Goal: Task Accomplishment & Management: Complete application form

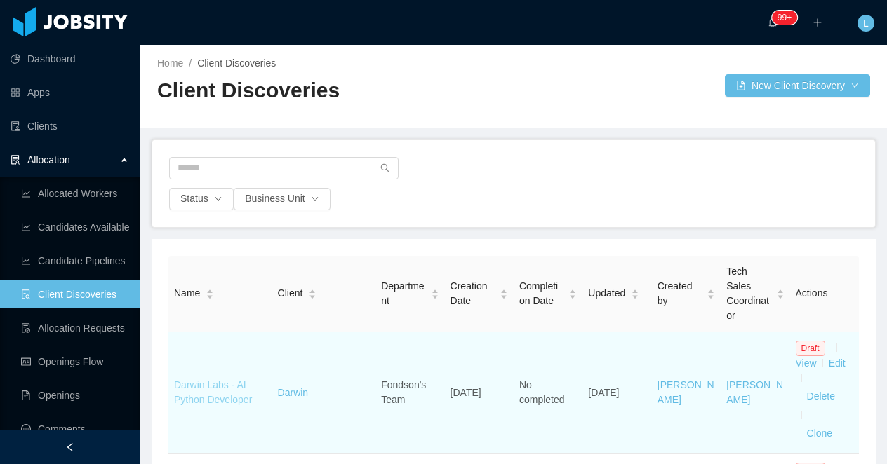
click at [198, 401] on link "Darwin Labs - AI Python Developer" at bounding box center [213, 392] width 78 height 26
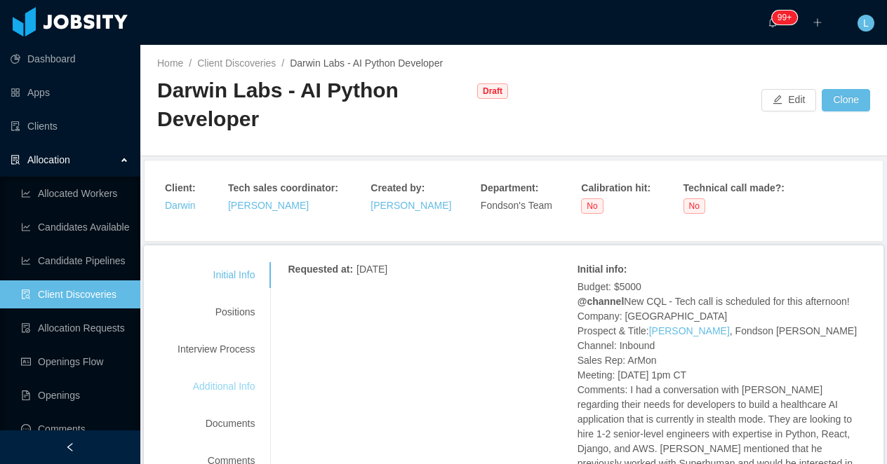
click at [244, 378] on div "Additional Info" at bounding box center [216, 387] width 111 height 26
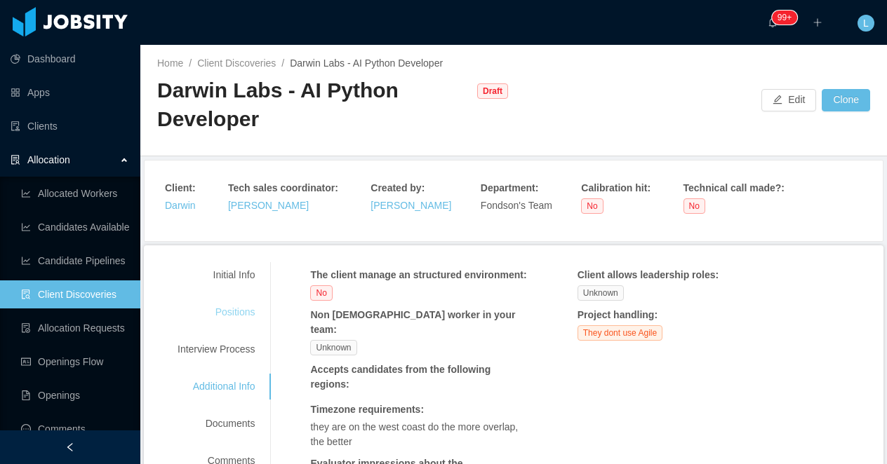
click at [243, 314] on div "Positions" at bounding box center [216, 313] width 111 height 26
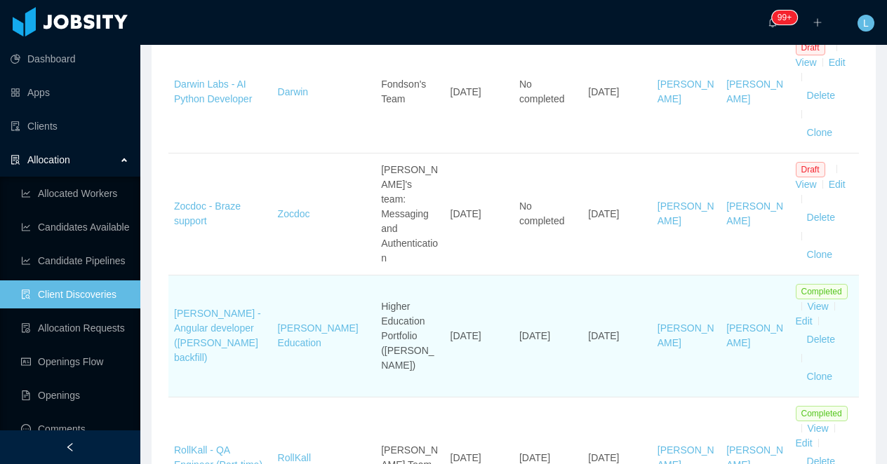
scroll to position [74, 0]
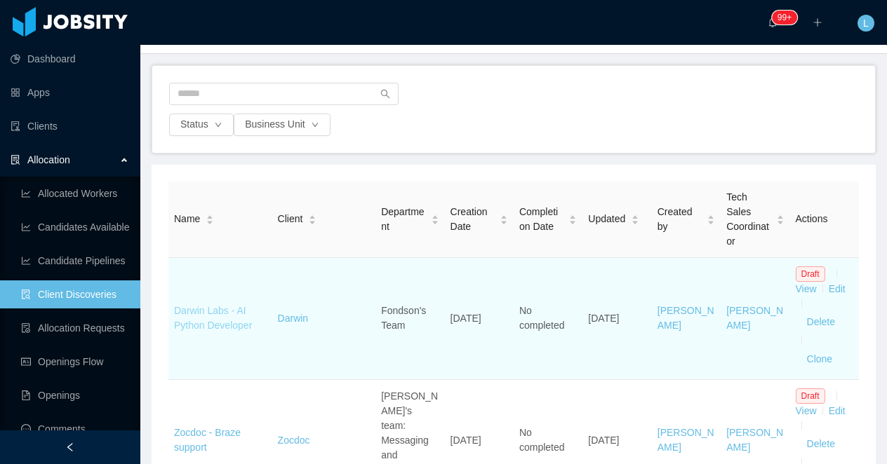
click at [228, 312] on link "Darwin Labs - AI Python Developer" at bounding box center [213, 318] width 78 height 26
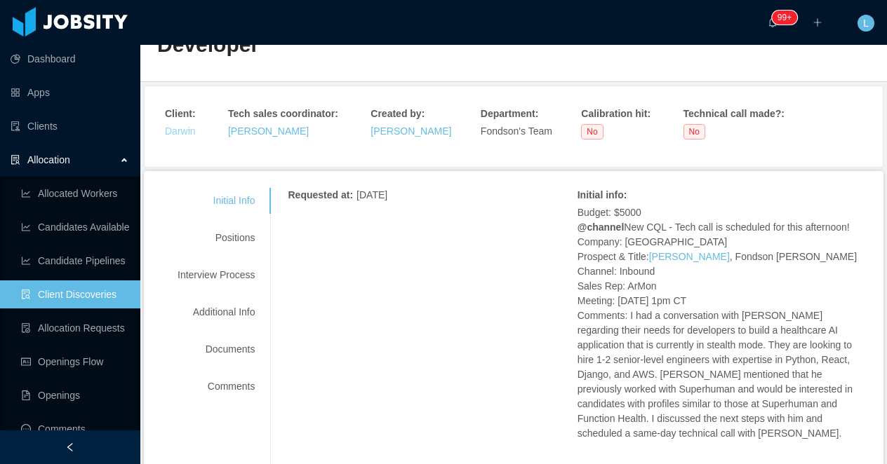
click at [168, 130] on link "Darwin" at bounding box center [180, 131] width 31 height 11
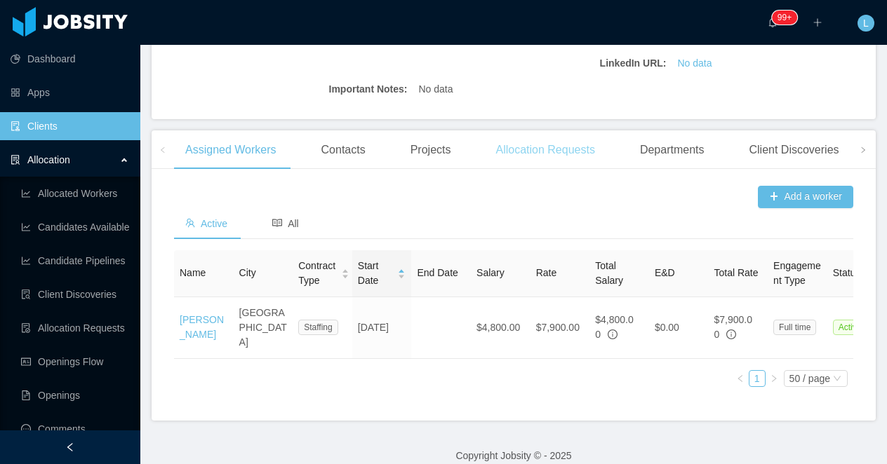
scroll to position [379, 0]
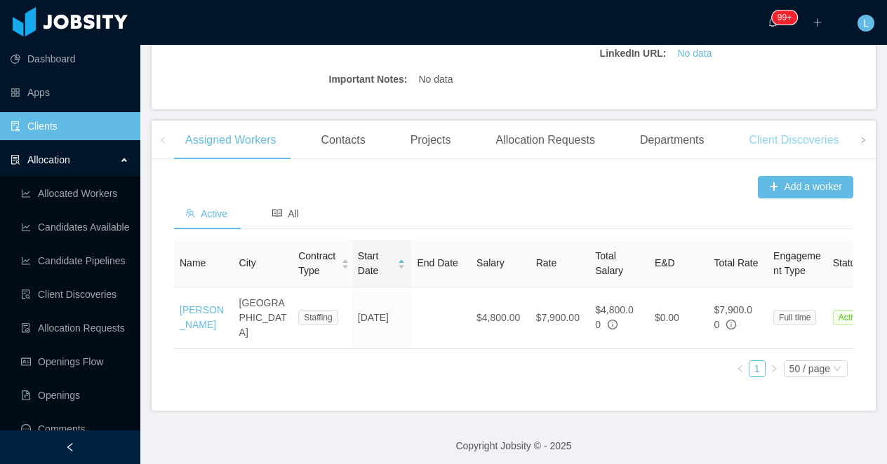
click at [779, 149] on div "Client Discoveries" at bounding box center [793, 140] width 112 height 39
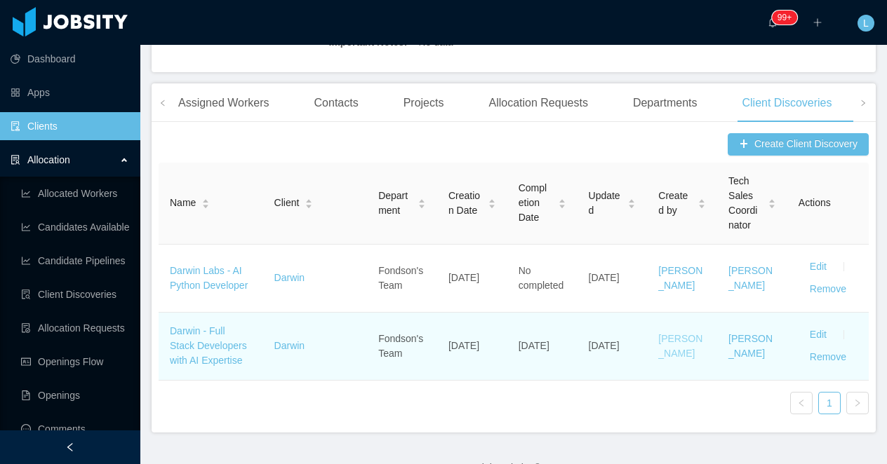
scroll to position [459, 0]
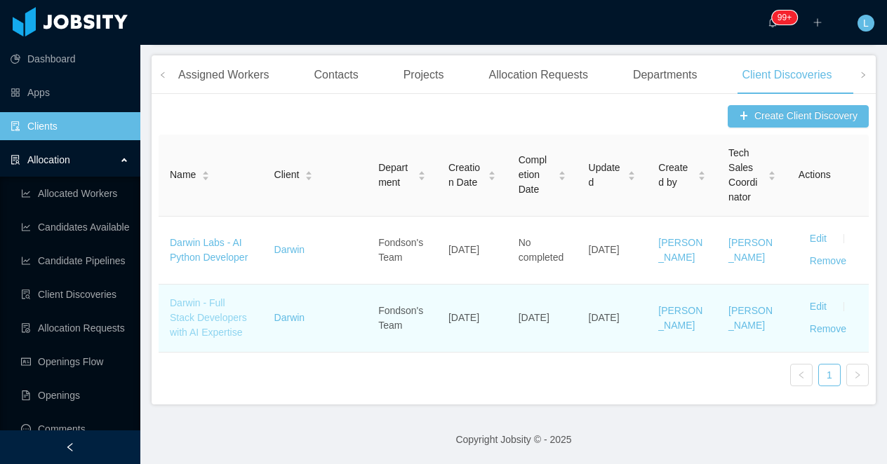
click at [216, 332] on link "Darwin - Full Stack Developers with AI Expertise" at bounding box center [208, 317] width 77 height 41
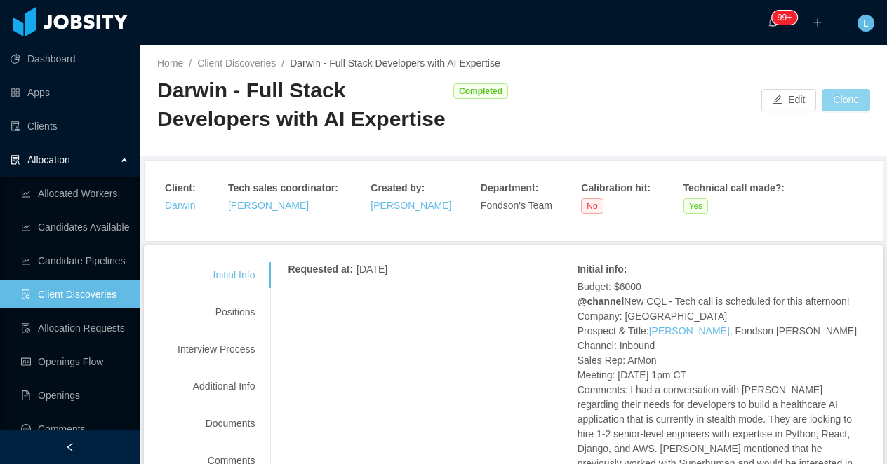
click at [842, 99] on button "Clone" at bounding box center [845, 100] width 48 height 22
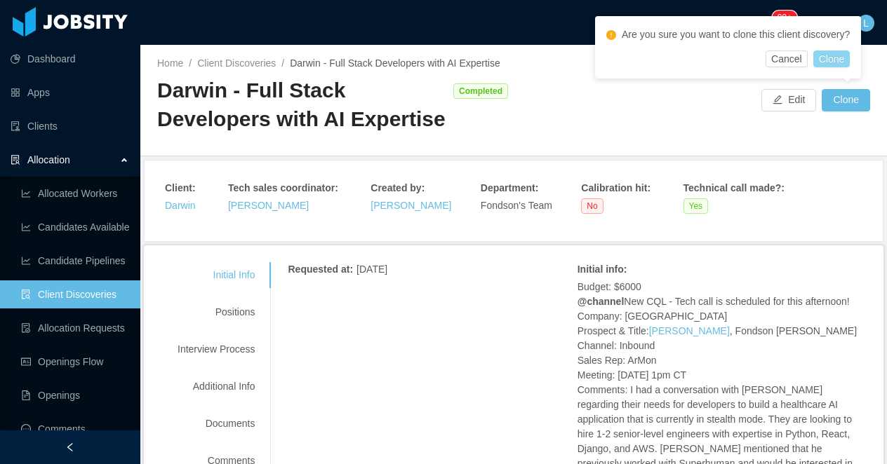
click at [843, 56] on button "Clone" at bounding box center [831, 59] width 37 height 17
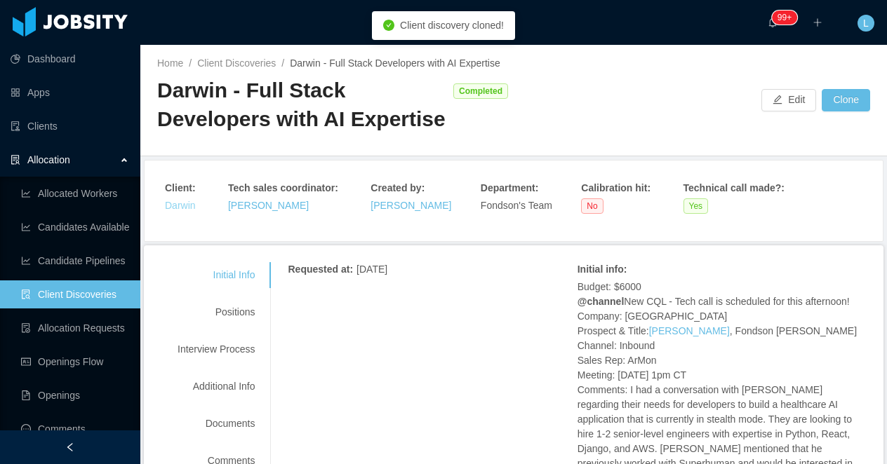
click at [177, 210] on link "Darwin" at bounding box center [180, 205] width 31 height 11
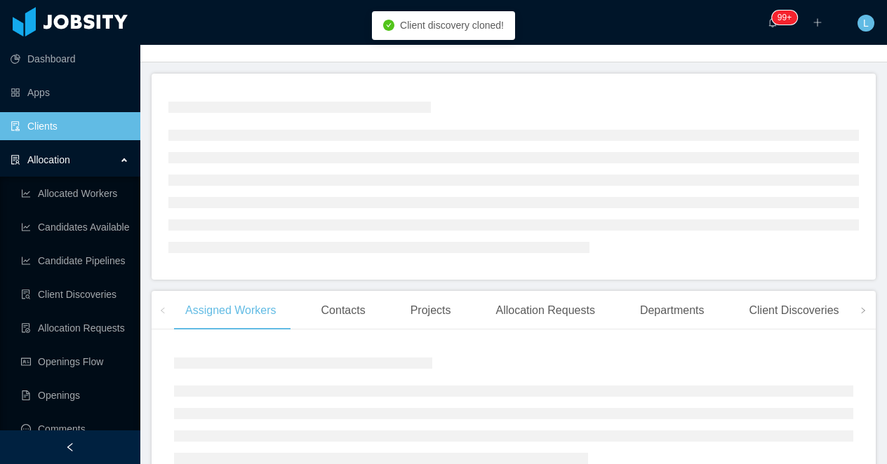
scroll to position [157, 0]
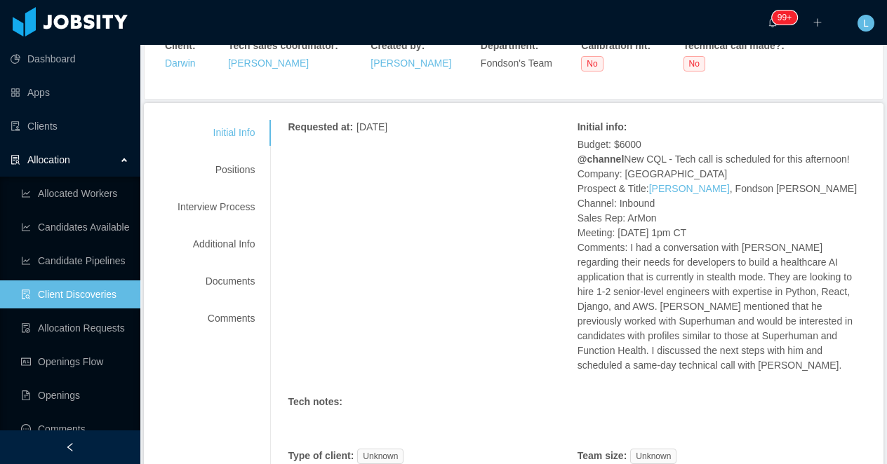
click at [89, 287] on link "Client Discoveries" at bounding box center [75, 295] width 108 height 28
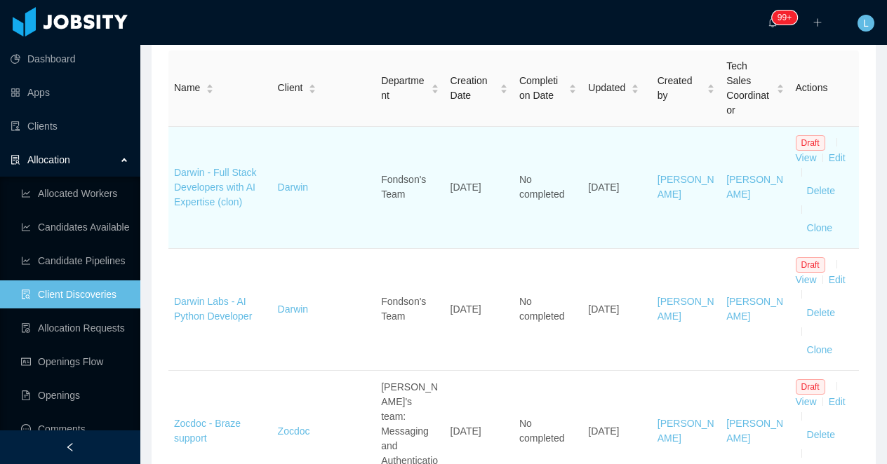
scroll to position [208, 0]
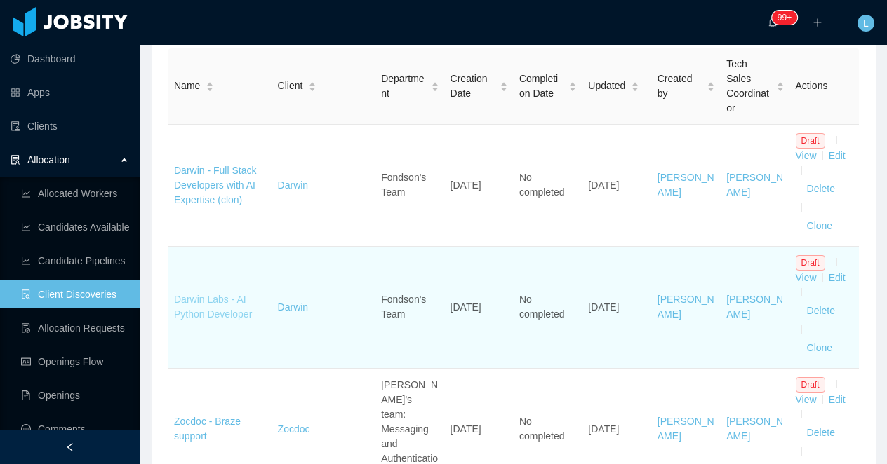
click at [223, 314] on link "Darwin Labs - AI Python Developer" at bounding box center [213, 307] width 78 height 26
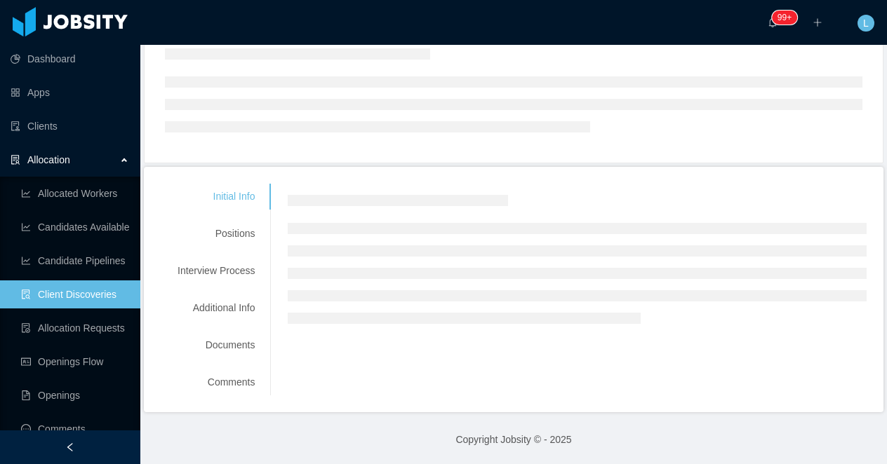
scroll to position [208, 0]
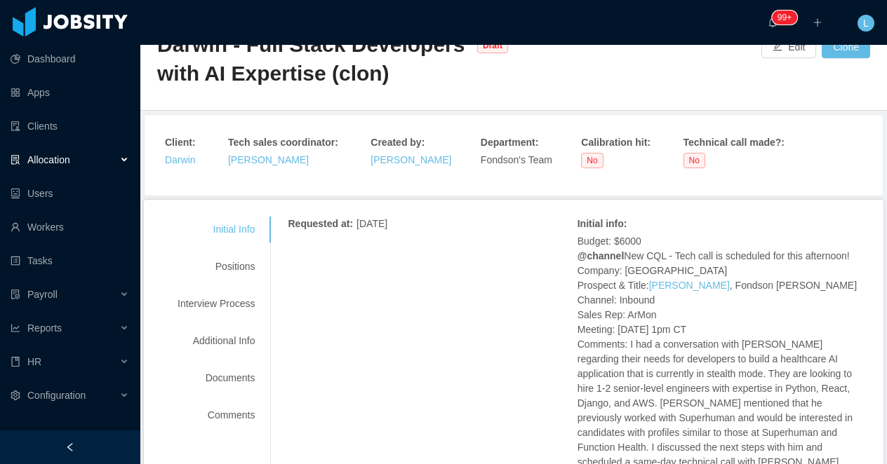
scroll to position [61, 0]
click at [779, 50] on button "Edit" at bounding box center [788, 46] width 55 height 22
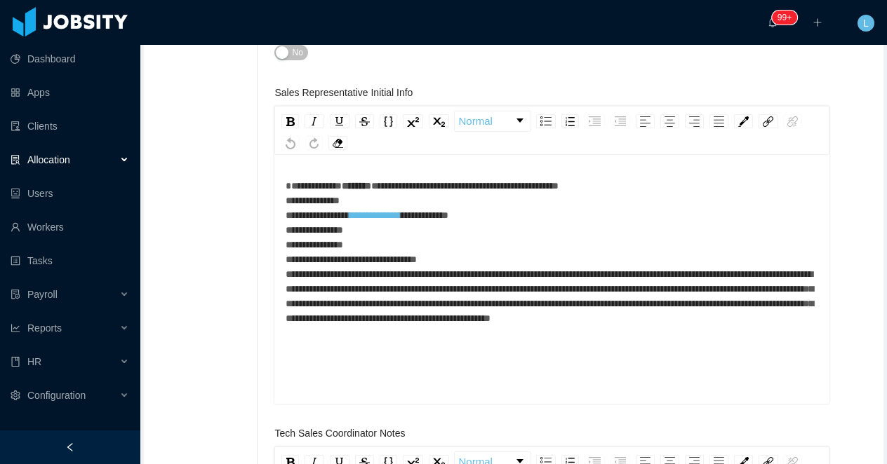
scroll to position [525, 0]
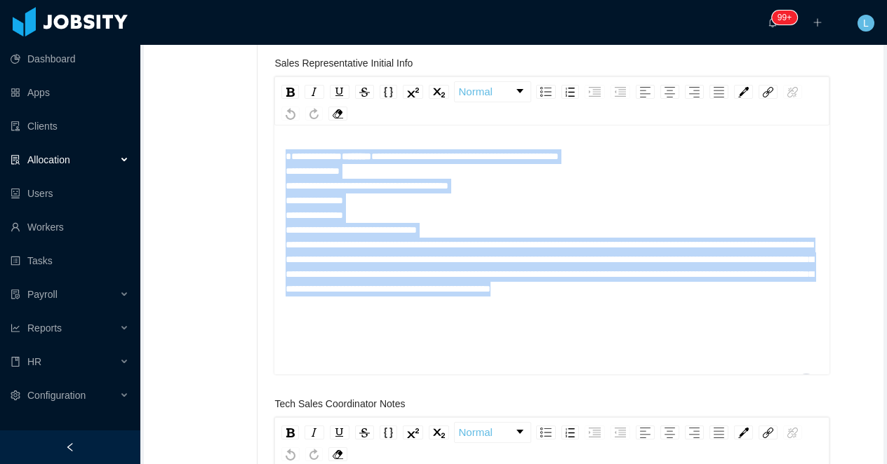
drag, startPoint x: 469, startPoint y: 273, endPoint x: 267, endPoint y: 114, distance: 256.8
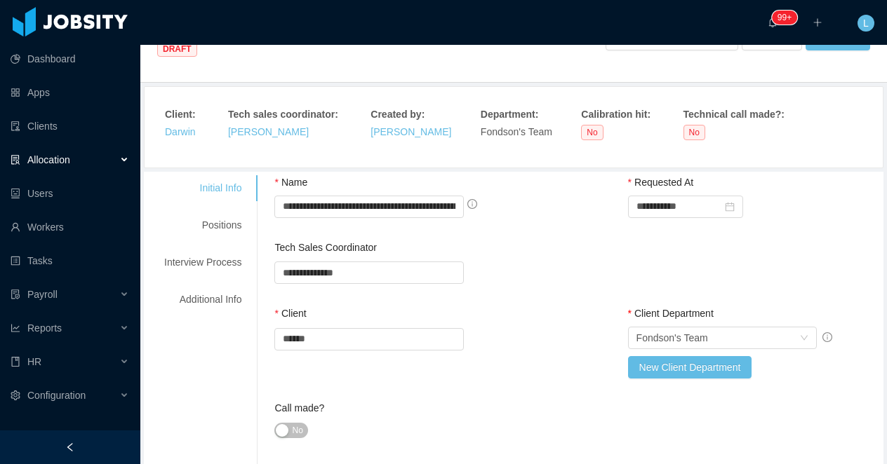
scroll to position [114, 0]
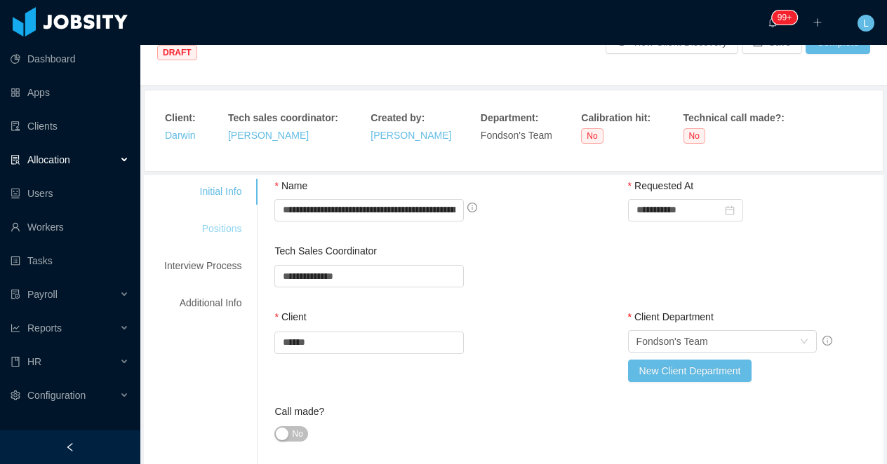
click at [228, 216] on div "Positions" at bounding box center [202, 229] width 111 height 26
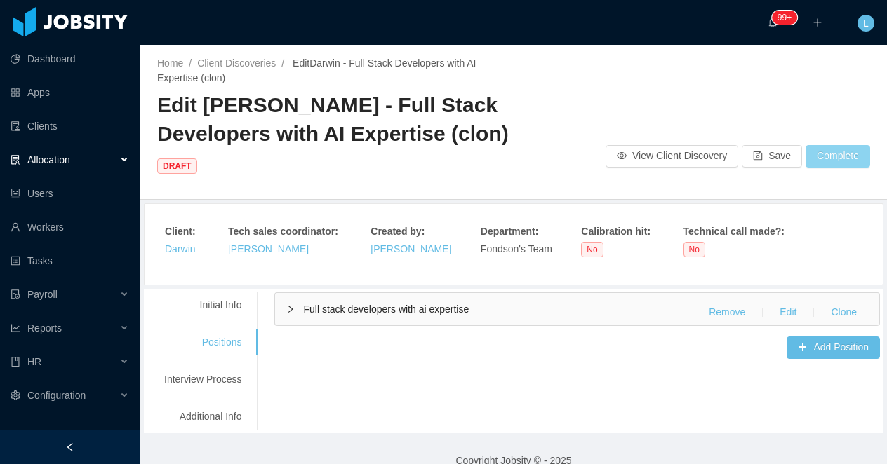
click at [833, 145] on button "Complete" at bounding box center [837, 156] width 65 height 22
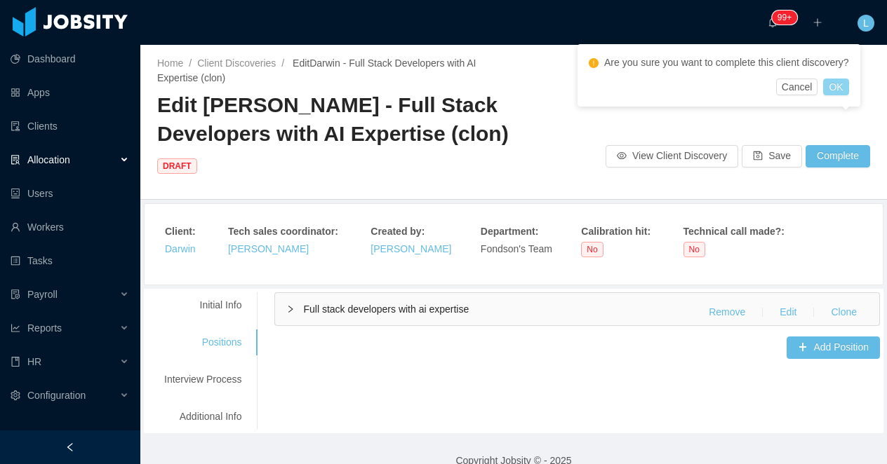
click at [846, 90] on button "OK" at bounding box center [835, 87] width 25 height 17
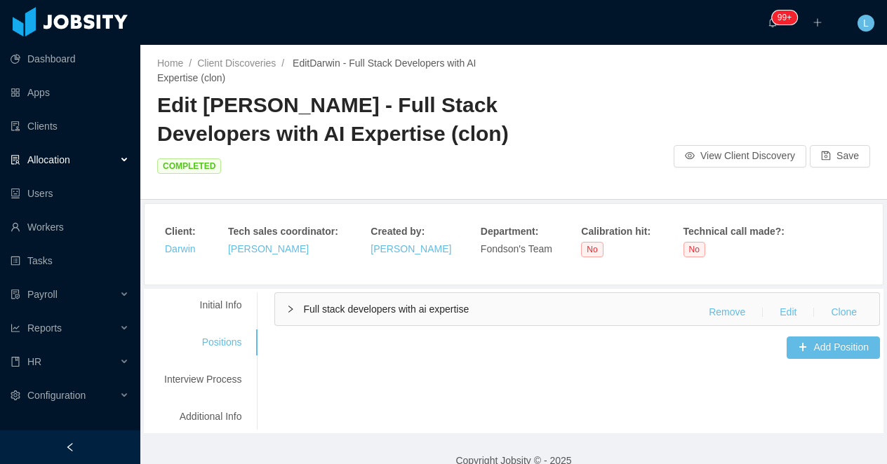
click at [254, 69] on div "Home / Client Discoveries / Edit Darwin - Full Stack Developers with AI Experti…" at bounding box center [335, 70] width 356 height 29
click at [216, 66] on link "Client Discoveries" at bounding box center [236, 63] width 79 height 11
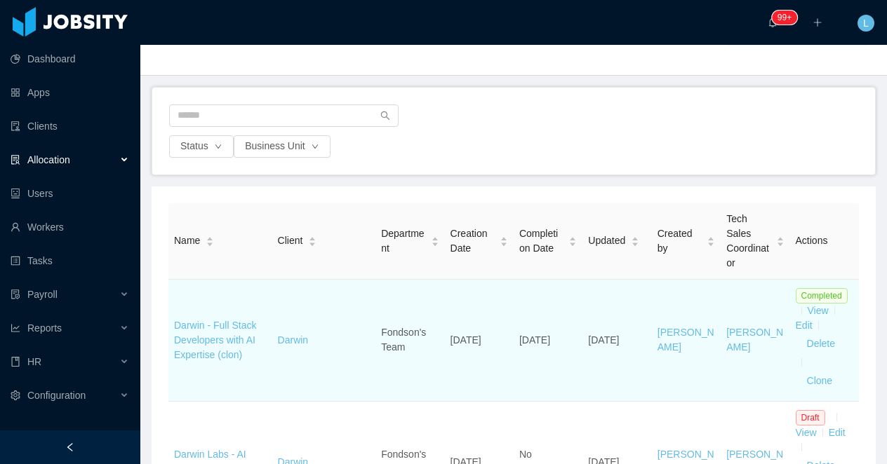
scroll to position [59, 0]
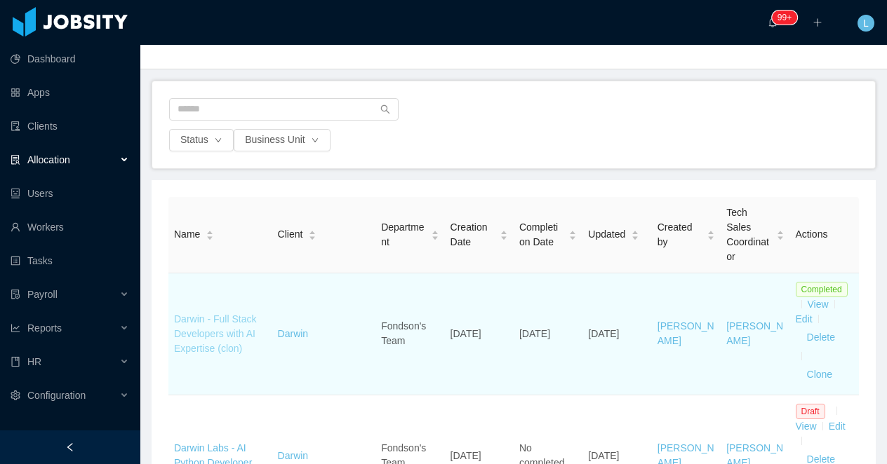
click at [221, 347] on link "Darwin - Full Stack Developers with AI Expertise (clon)" at bounding box center [215, 334] width 82 height 41
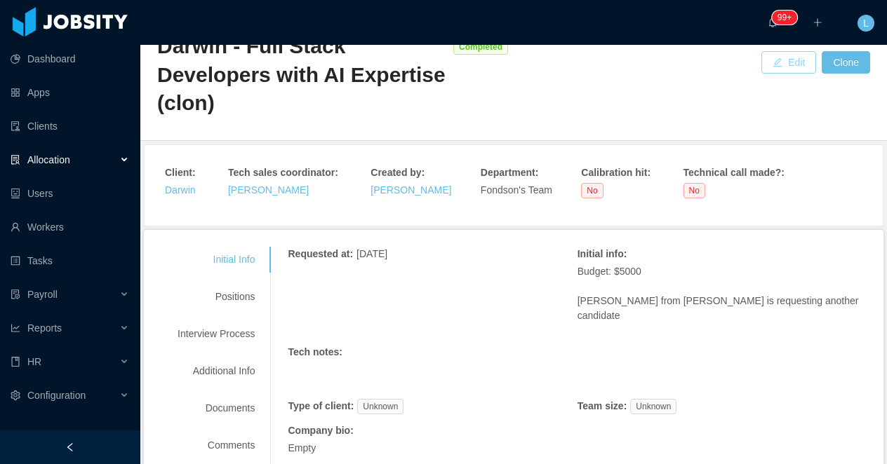
click at [774, 67] on button "Edit" at bounding box center [788, 62] width 55 height 22
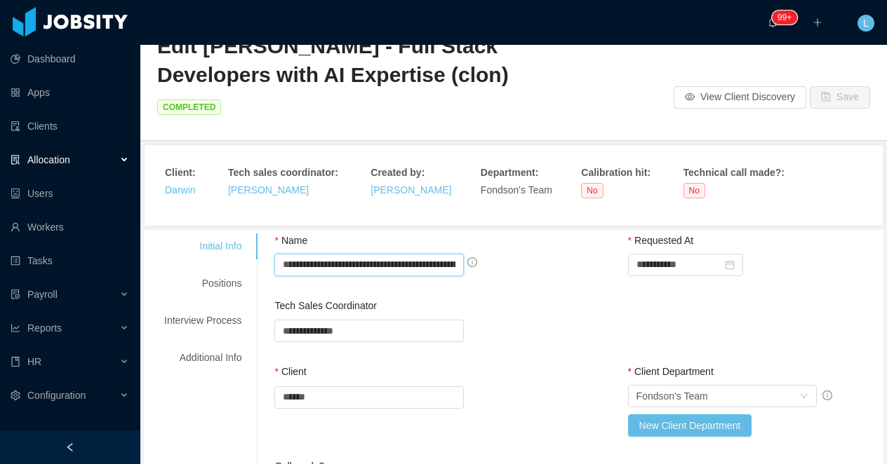
scroll to position [0, 74]
drag, startPoint x: 433, startPoint y: 240, endPoint x: 521, endPoint y: 239, distance: 87.7
click at [521, 254] on div "**********" at bounding box center [400, 265] width 252 height 22
click at [460, 254] on input "**********" at bounding box center [368, 265] width 188 height 22
drag, startPoint x: 460, startPoint y: 238, endPoint x: 431, endPoint y: 238, distance: 29.5
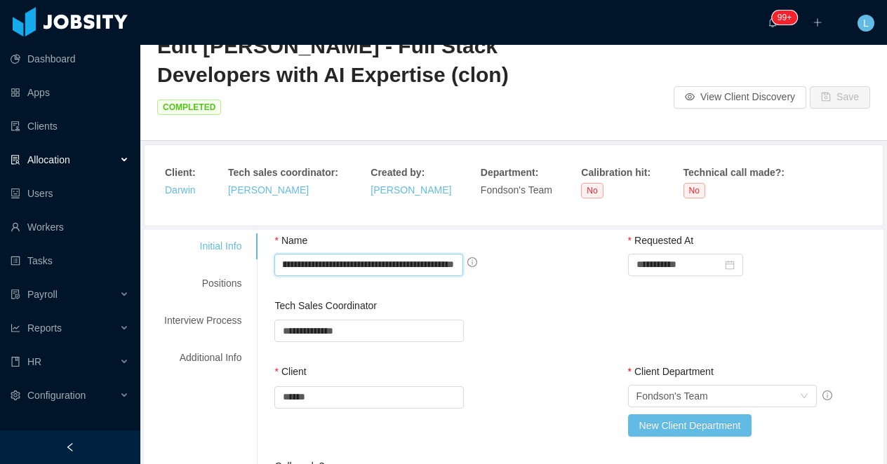
click at [431, 254] on input "**********" at bounding box center [368, 265] width 188 height 22
type input "**********"
click at [833, 86] on button "Save" at bounding box center [839, 97] width 60 height 22
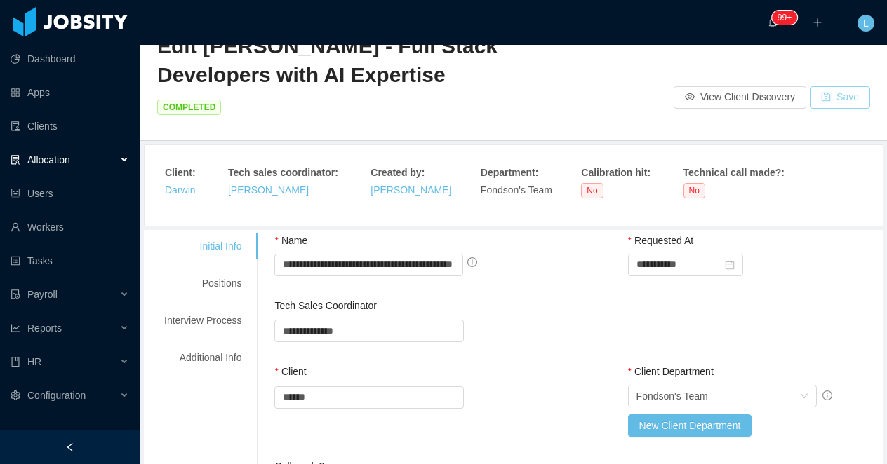
scroll to position [0, 0]
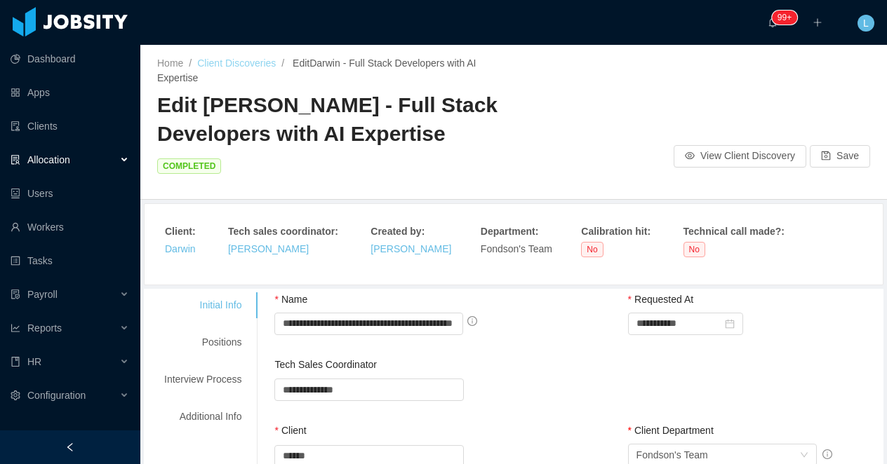
click at [220, 65] on link "Client Discoveries" at bounding box center [236, 63] width 79 height 11
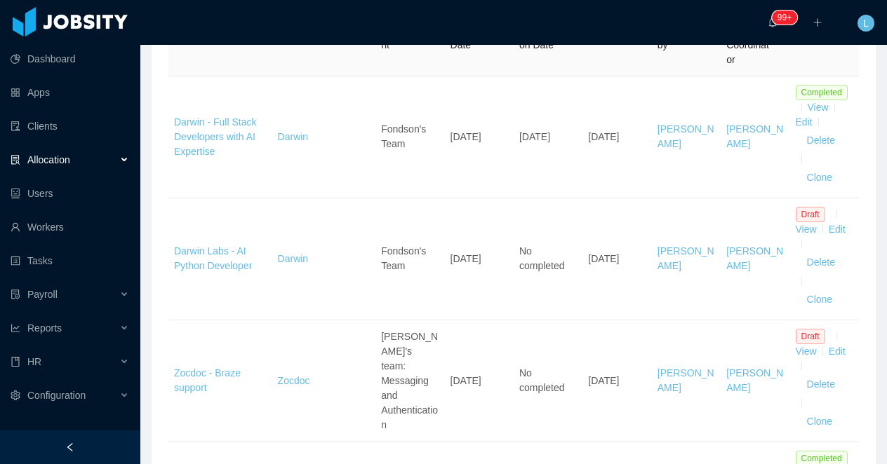
scroll to position [257, 0]
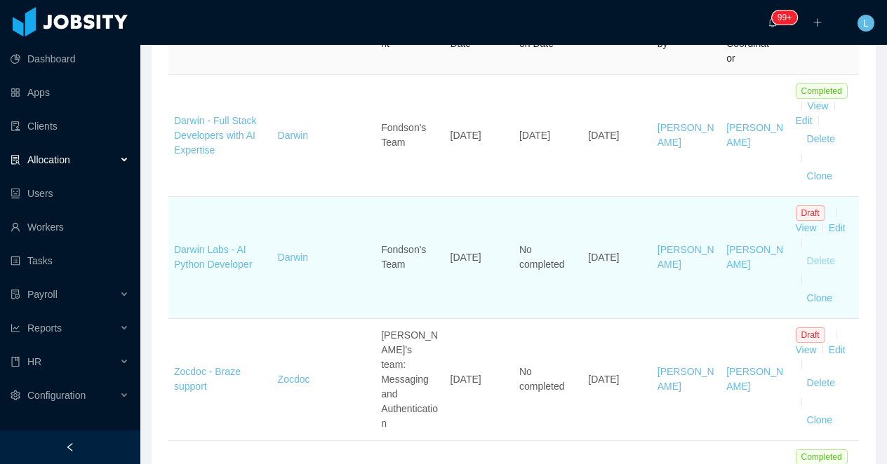
click at [820, 151] on button "Delete" at bounding box center [820, 139] width 51 height 22
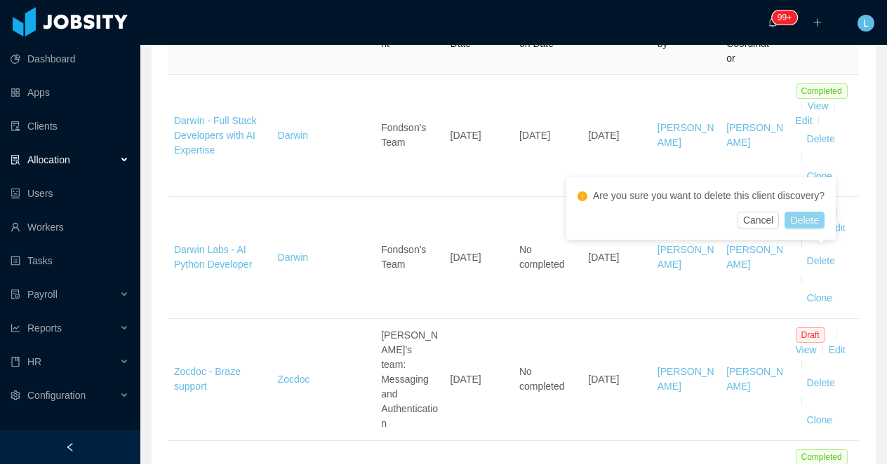
click at [814, 219] on button "Delete" at bounding box center [803, 220] width 39 height 17
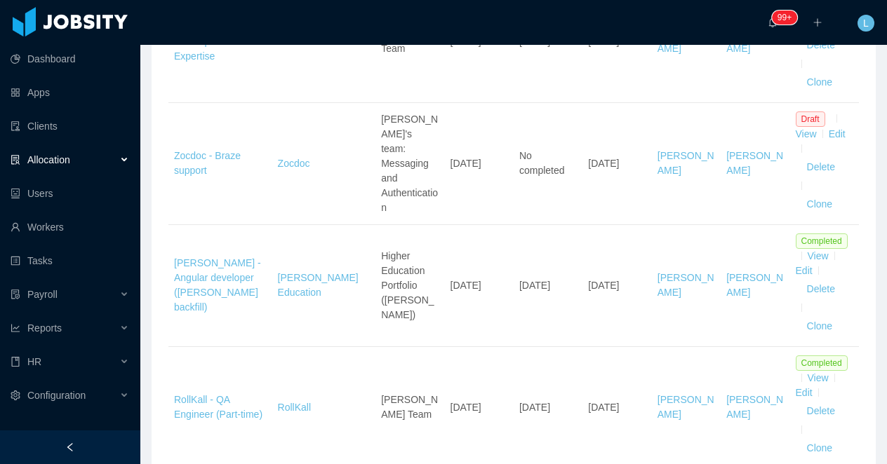
scroll to position [0, 0]
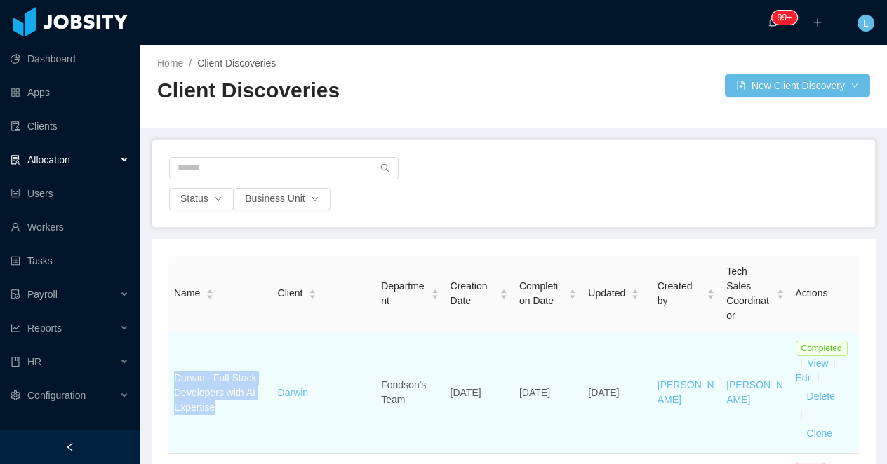
click at [208, 398] on link "Darwin - Full Stack Developers with AI Expertise" at bounding box center [215, 392] width 82 height 41
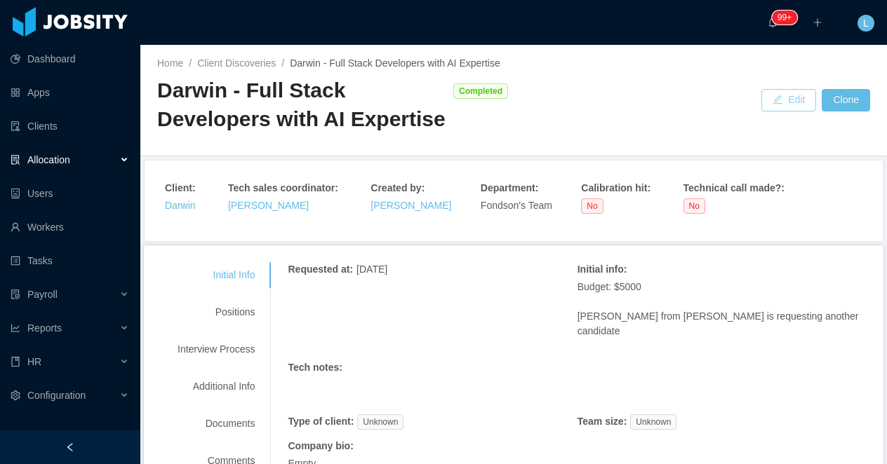
click at [775, 105] on button "Edit" at bounding box center [788, 100] width 55 height 22
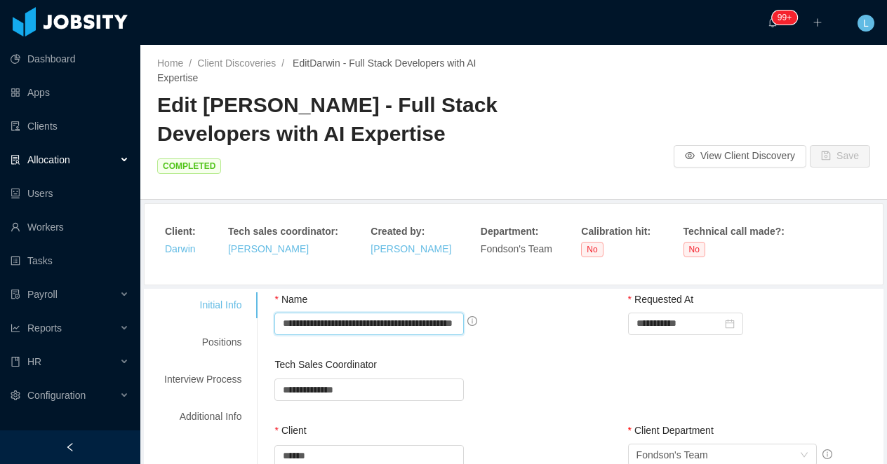
click at [424, 313] on input "**********" at bounding box center [368, 324] width 189 height 22
type input "**********"
click at [840, 145] on button "Save" at bounding box center [839, 156] width 60 height 22
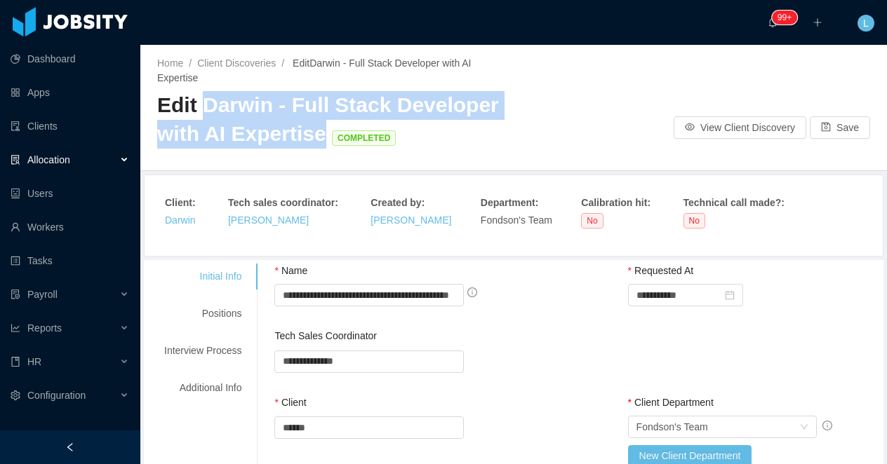
drag, startPoint x: 201, startPoint y: 107, endPoint x: 315, endPoint y: 126, distance: 115.9
click at [315, 126] on span "Edit Darwin - Full Stack Developer with AI Expertise COMPLETED" at bounding box center [328, 119] width 342 height 52
copy span "Darwin - Full Stack Developer with AI Expertise"
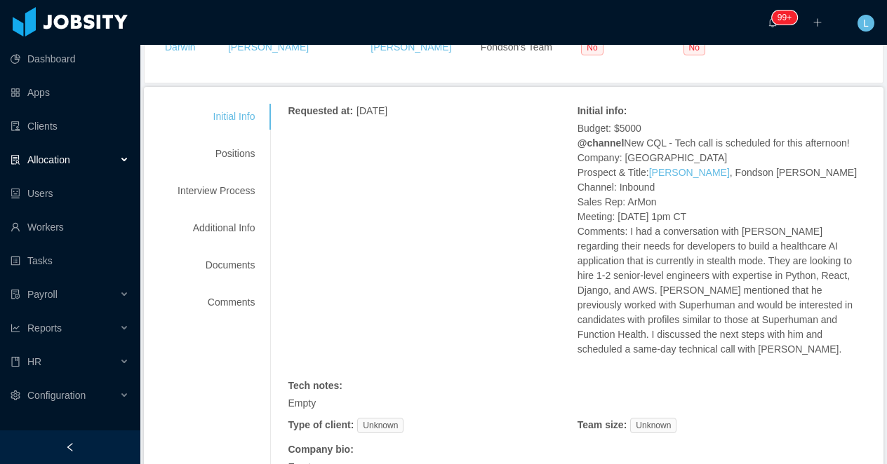
scroll to position [164, 0]
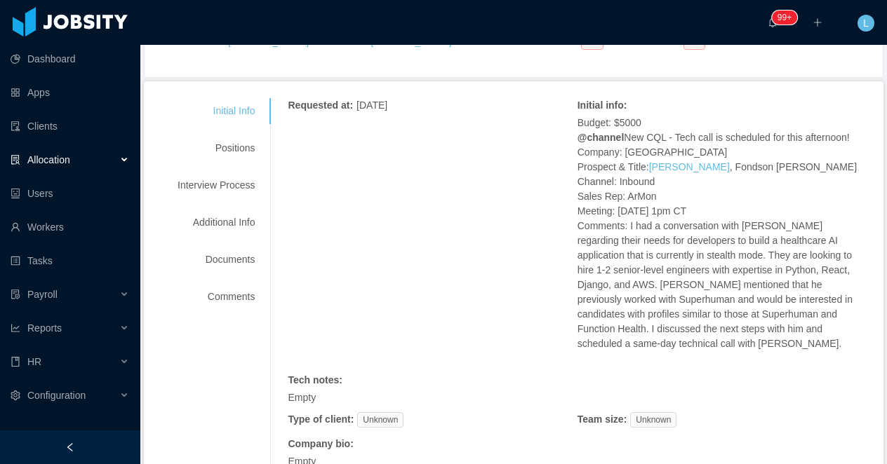
drag, startPoint x: 711, startPoint y: 344, endPoint x: 572, endPoint y: 114, distance: 268.1
click at [572, 114] on div "Requested at : August 29, 2025 Initial info : Budget: $5000 @channel New CQL - …" at bounding box center [577, 306] width 579 height 417
click at [584, 127] on p "Budget: $5000 @channel New CQL - Tech call is scheduled for this afternoon! Com…" at bounding box center [721, 234] width 289 height 236
drag, startPoint x: 581, startPoint y: 105, endPoint x: 680, endPoint y: 119, distance: 99.8
click at [680, 119] on div "Initial info : Budget: $5000 @channel New CQL - Tech call is scheduled for this…" at bounding box center [721, 232] width 289 height 268
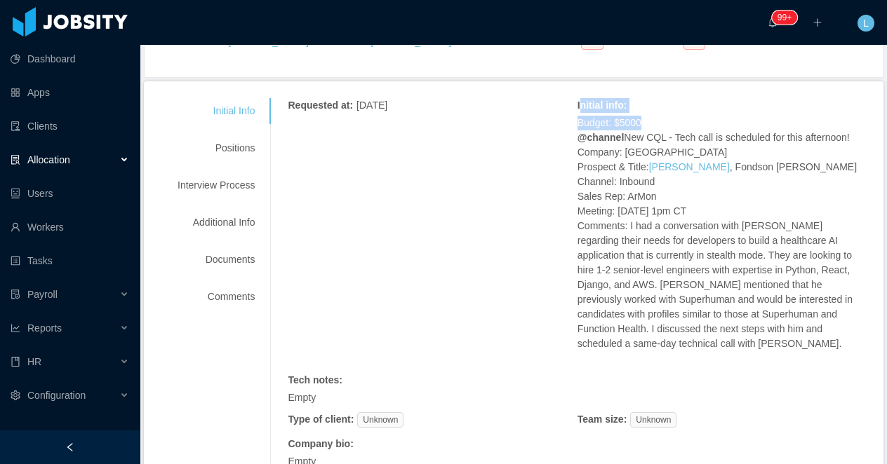
click at [680, 119] on p "Budget: $5000 @channel New CQL - Tech call is scheduled for this afternoon! Com…" at bounding box center [721, 234] width 289 height 236
drag, startPoint x: 655, startPoint y: 121, endPoint x: 578, endPoint y: 124, distance: 77.2
click at [578, 124] on div "Requested at : August 29, 2025 Initial info : Budget: $5000 @channel New CQL - …" at bounding box center [577, 306] width 579 height 417
copy p "Budget: $5000"
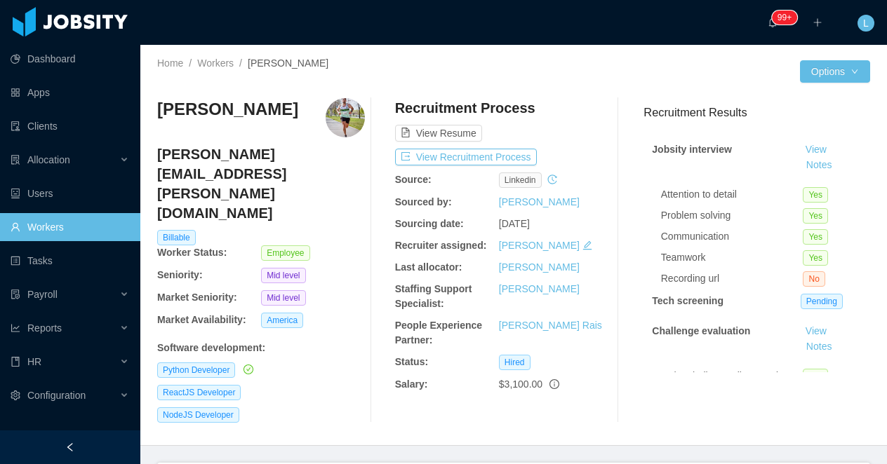
click at [186, 105] on h3 "Agustin Ariel Bustamante" at bounding box center [227, 109] width 141 height 22
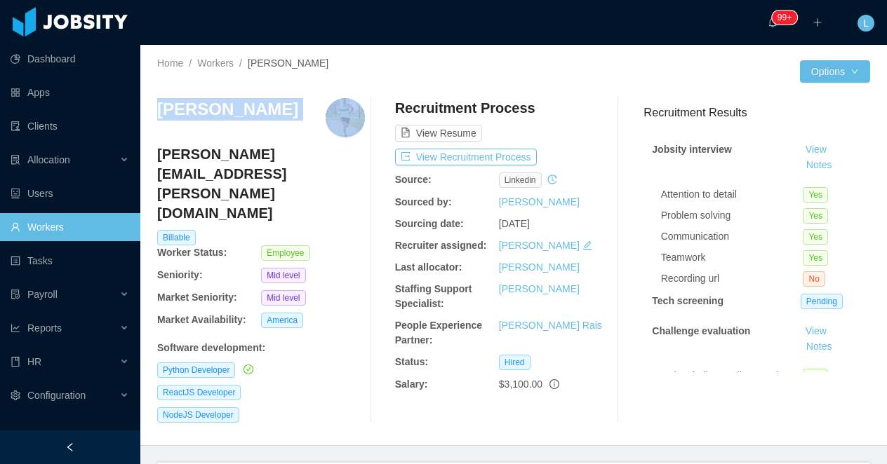
click at [186, 105] on h3 "Agustin Ariel Bustamante" at bounding box center [227, 109] width 141 height 22
copy h3 "Agustin Ariel Bustamante"
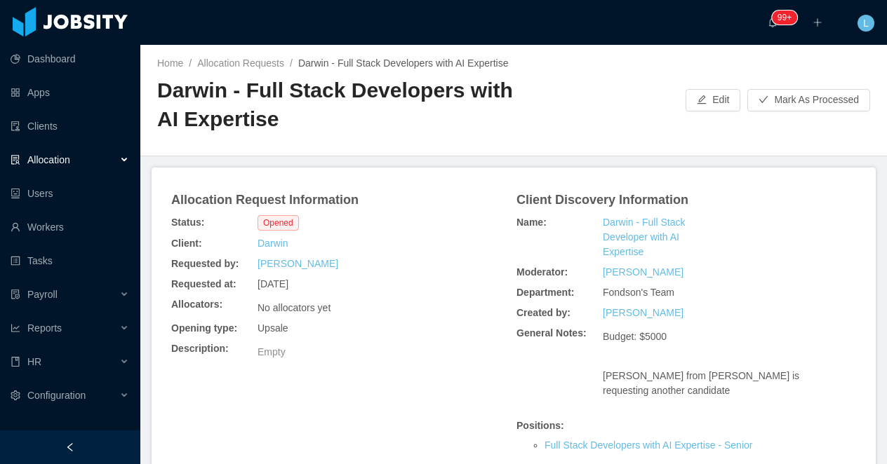
scroll to position [15, 0]
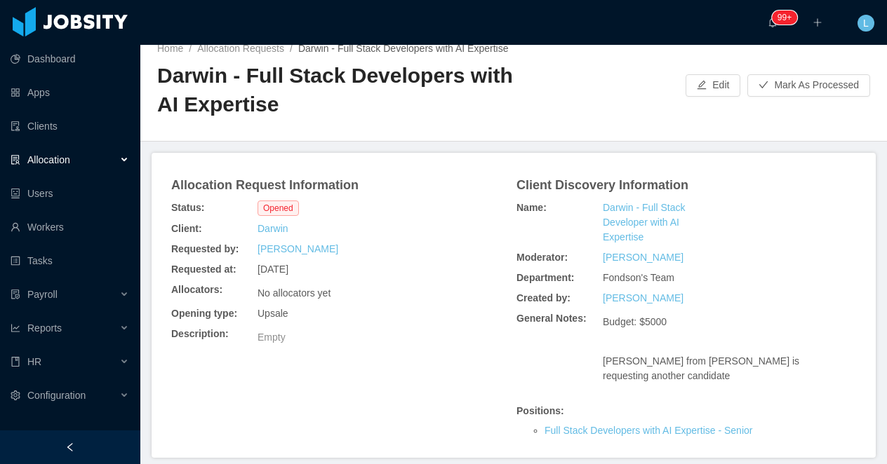
click at [321, 98] on h2 "Darwin - Full Stack Developers with AI Expertise" at bounding box center [335, 90] width 356 height 57
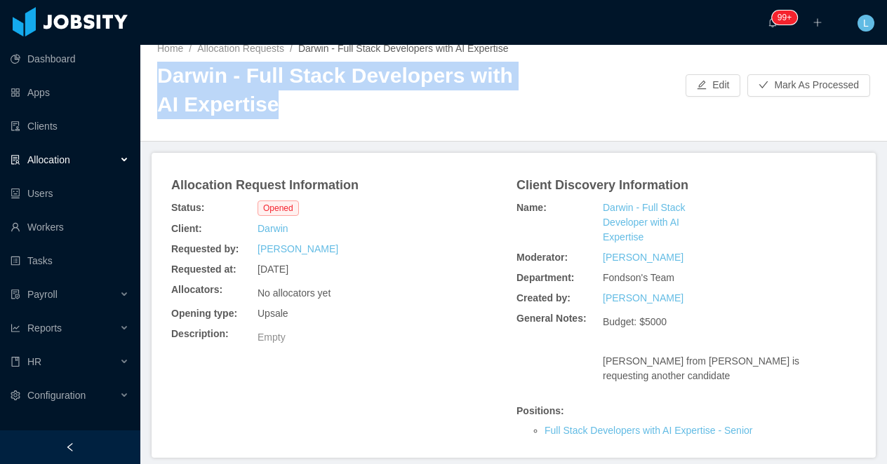
click at [321, 98] on h2 "Darwin - Full Stack Developers with AI Expertise" at bounding box center [335, 90] width 356 height 57
copy h2 "Darwin - Full Stack Developers with AI Expertise"
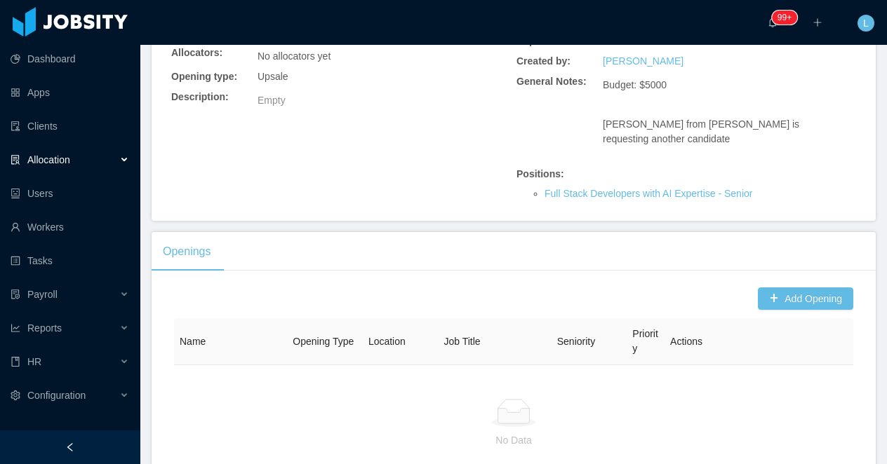
scroll to position [367, 0]
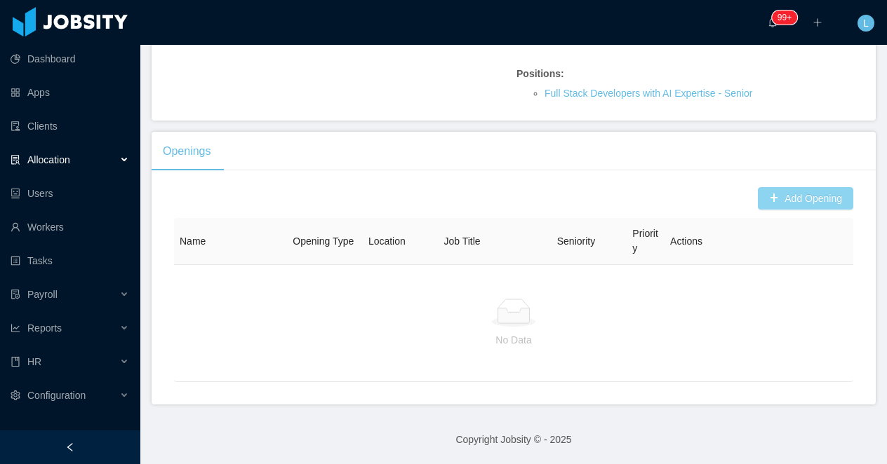
click at [788, 202] on button "Add Opening" at bounding box center [805, 198] width 95 height 22
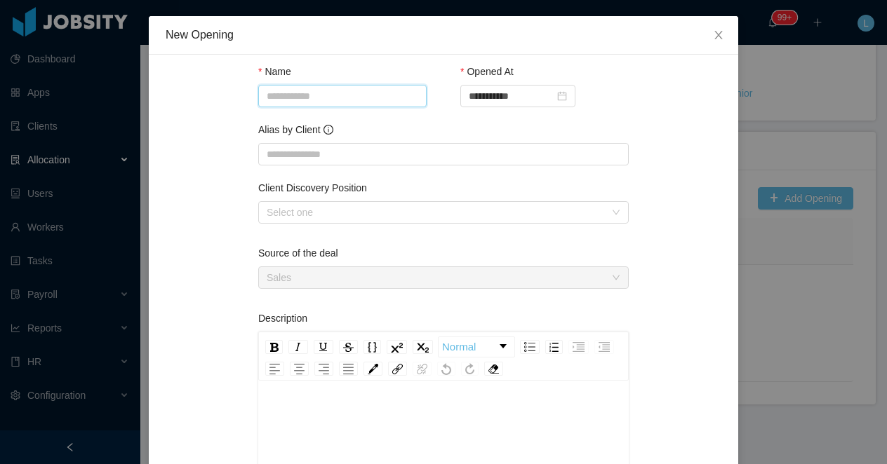
click at [335, 100] on input "Name" at bounding box center [342, 96] width 168 height 22
paste input "**********"
click at [339, 98] on input "**********" at bounding box center [342, 96] width 168 height 22
type input "**********"
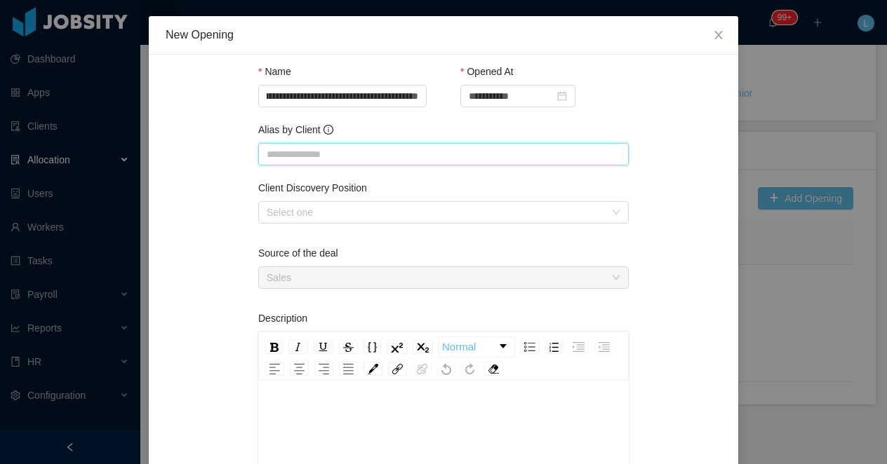
click at [331, 152] on input "Alias by Client" at bounding box center [443, 154] width 370 height 22
paste input "**********"
type input "**********"
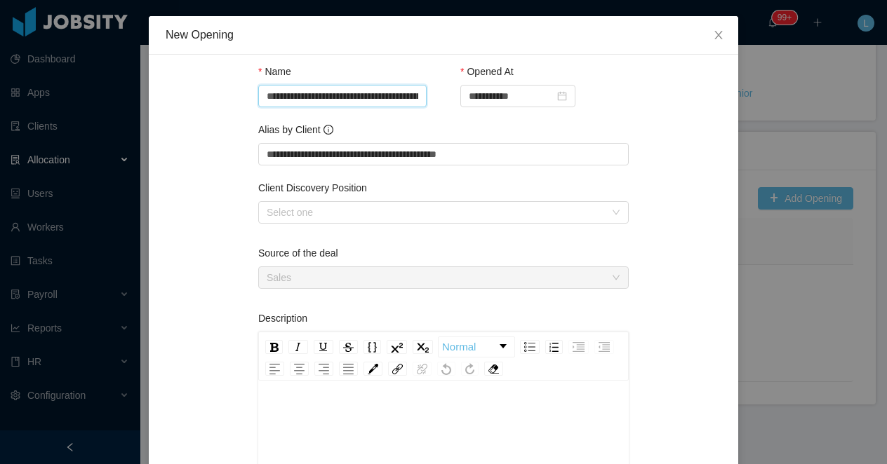
click at [403, 101] on input "**********" at bounding box center [342, 96] width 168 height 22
type input "**********"
click at [405, 156] on input "**********" at bounding box center [443, 154] width 370 height 22
type input "**********"
click at [377, 203] on div "Select one" at bounding box center [439, 212] width 344 height 21
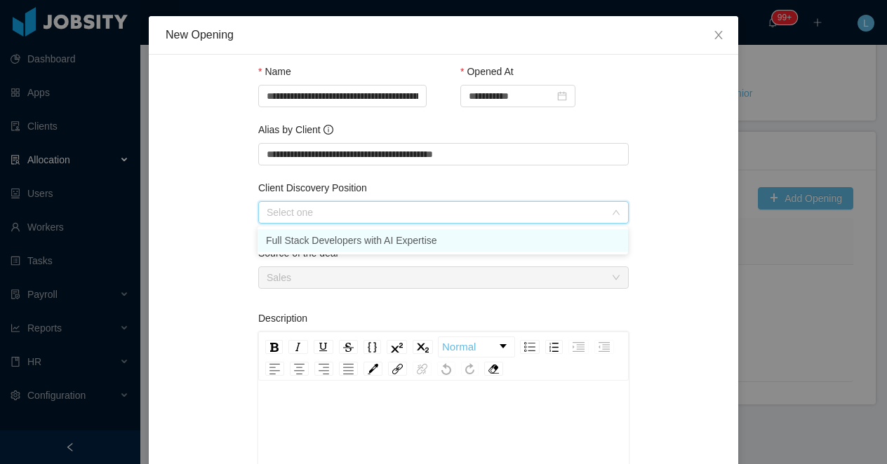
click at [372, 238] on li "Full Stack Developers with AI Expertise" at bounding box center [442, 240] width 370 height 22
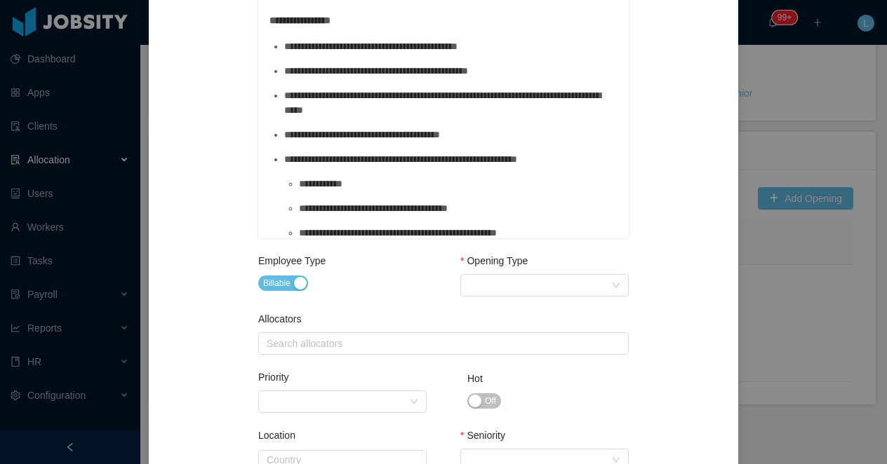
scroll to position [396, 0]
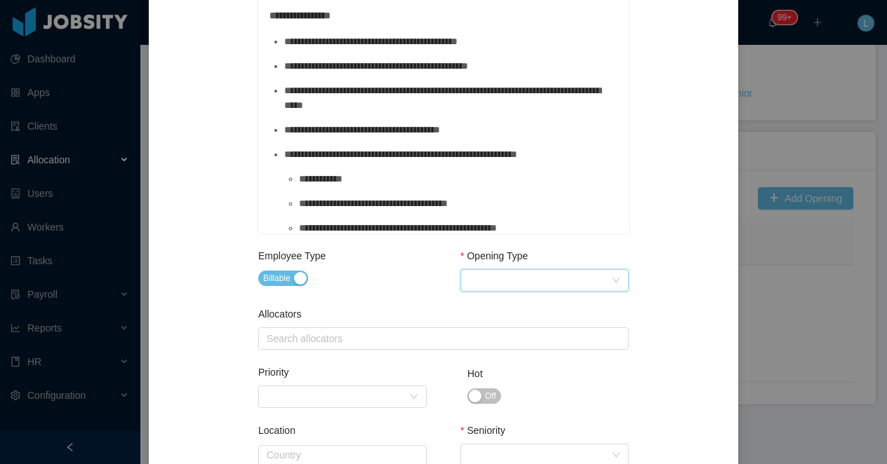
click at [513, 281] on div "Select Opening Type" at bounding box center [540, 280] width 142 height 21
click at [503, 330] on li "Upsale" at bounding box center [543, 331] width 168 height 22
click at [369, 342] on div "Search allocators" at bounding box center [440, 339] width 347 height 14
type input "*****"
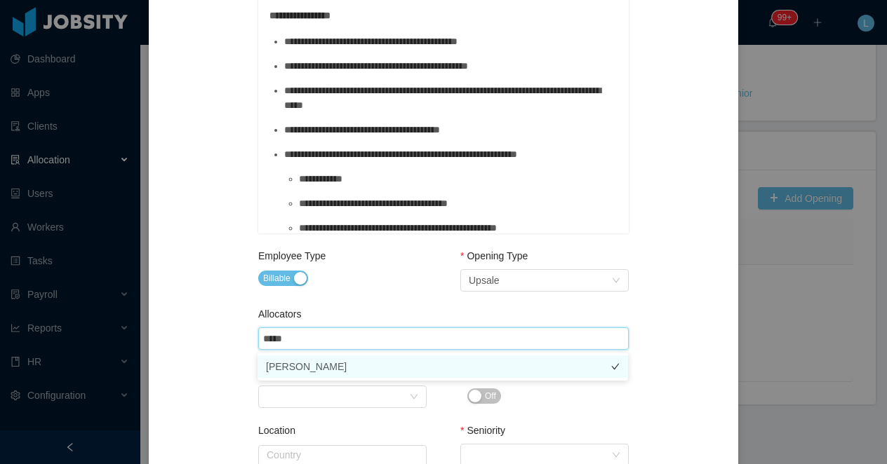
click at [382, 366] on li "[PERSON_NAME]" at bounding box center [442, 367] width 370 height 22
click at [443, 403] on div "Priority Priority Hot Off" at bounding box center [443, 401] width 370 height 58
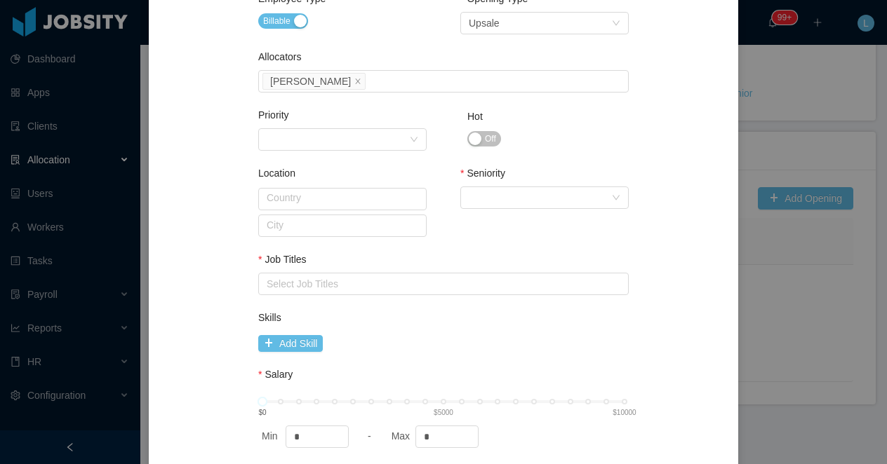
scroll to position [697, 0]
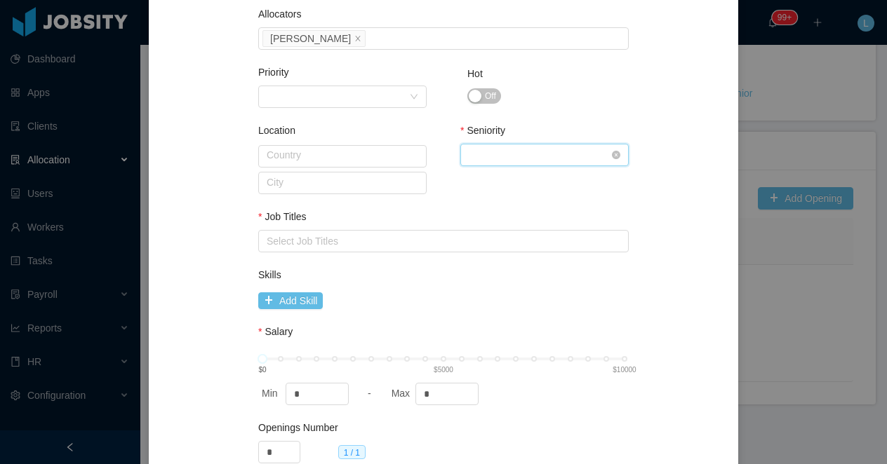
click at [483, 154] on div "Select Seniority" at bounding box center [540, 154] width 142 height 21
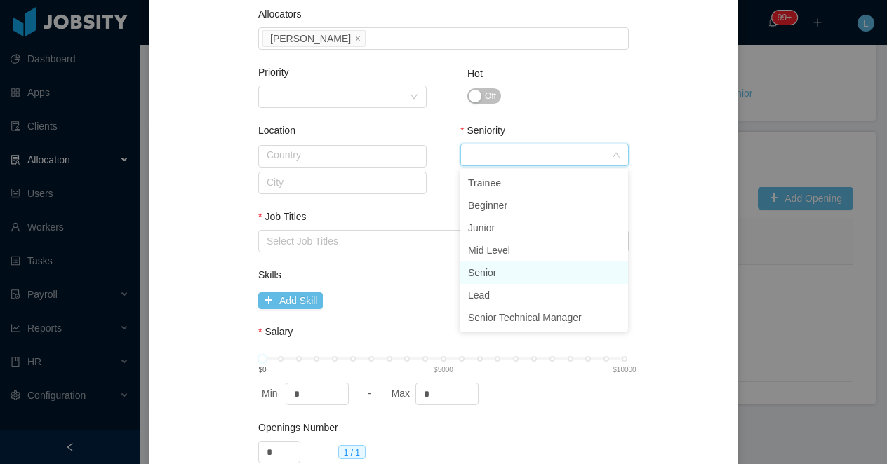
click at [499, 270] on li "Senior" at bounding box center [543, 273] width 168 height 22
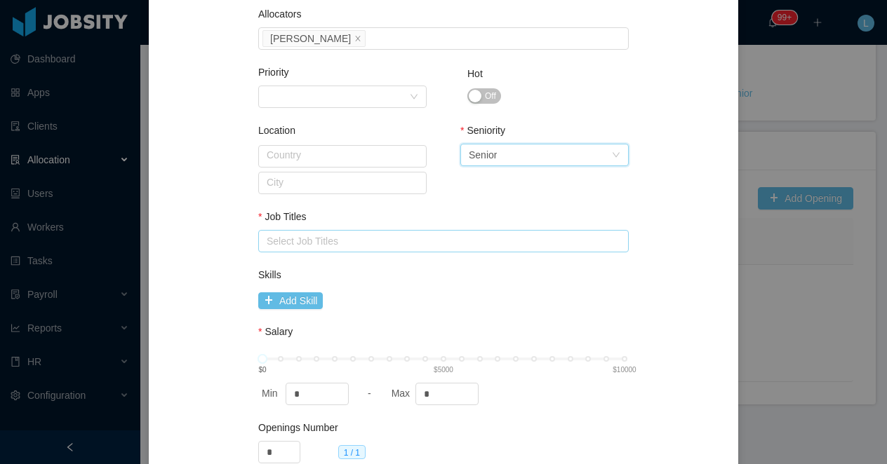
click at [364, 240] on div "Select Job Titles" at bounding box center [440, 241] width 347 height 14
type input "**"
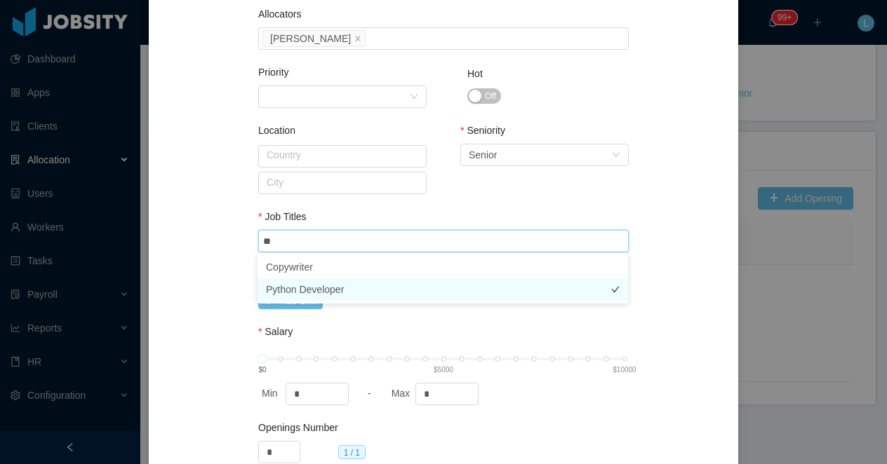
click at [420, 288] on li "Python Developer" at bounding box center [442, 289] width 370 height 22
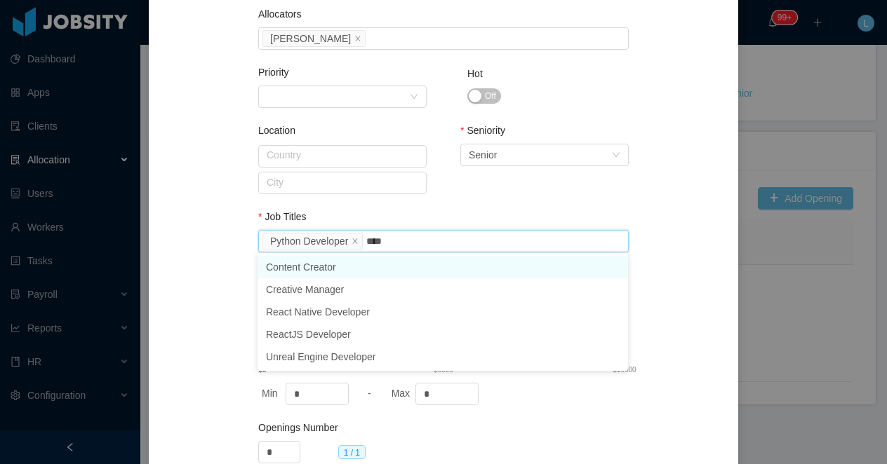
type input "***"
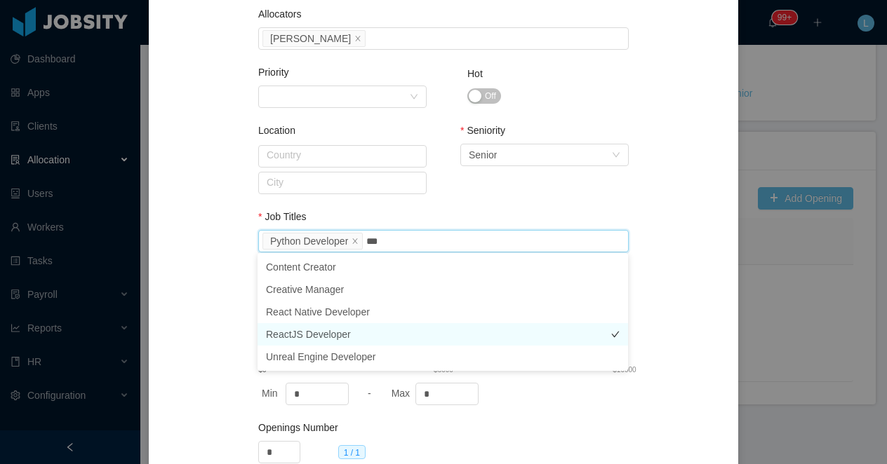
click at [348, 335] on li "ReactJS Developer" at bounding box center [442, 334] width 370 height 22
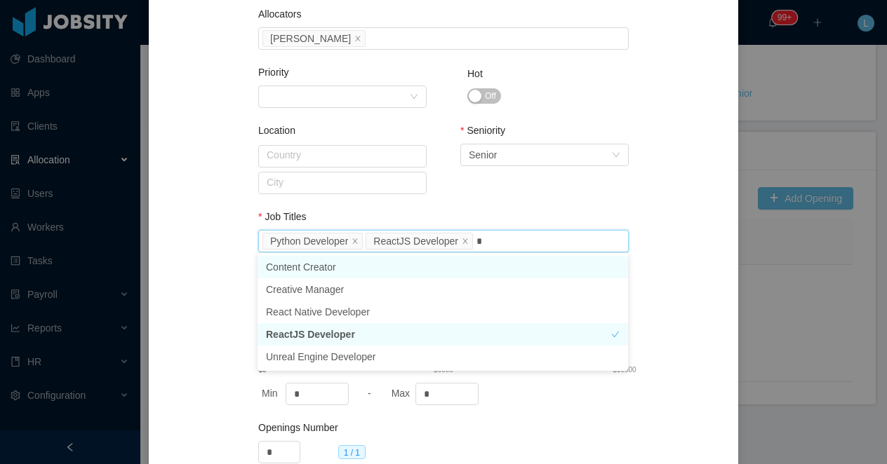
type input "**"
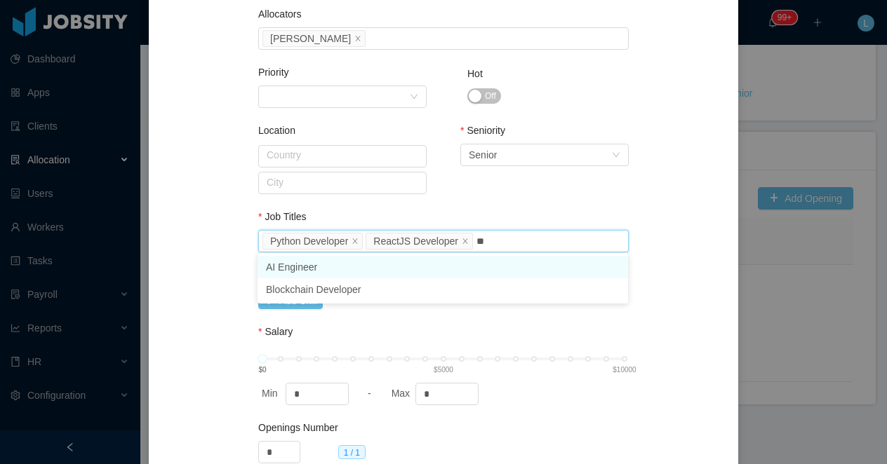
click at [304, 270] on li "AI Engineer" at bounding box center [442, 267] width 370 height 22
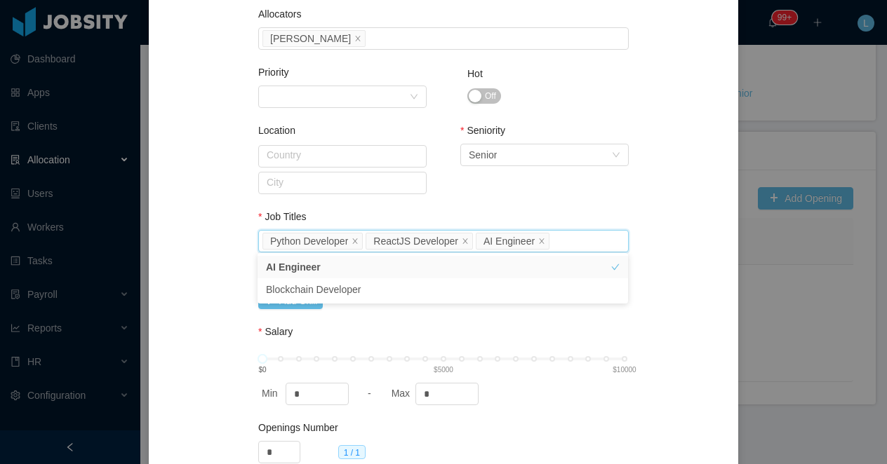
click at [479, 204] on div "Seniority Select Seniority Senior" at bounding box center [544, 169] width 168 height 93
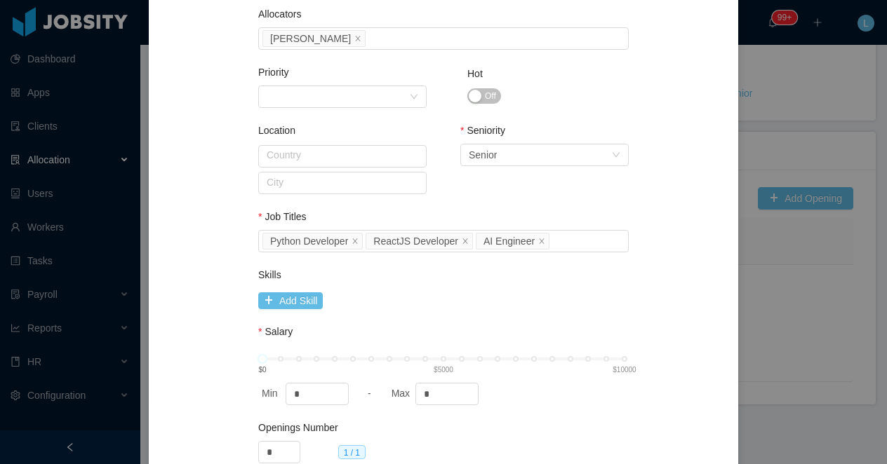
scroll to position [770, 0]
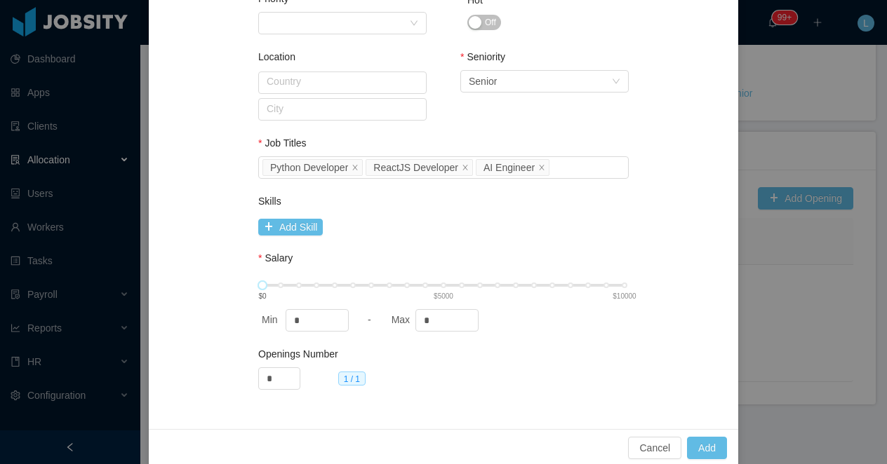
type input "****"
click at [444, 285] on div "$0 $5000 $10000" at bounding box center [443, 285] width 362 height 8
click at [703, 445] on button "Add" at bounding box center [707, 448] width 40 height 22
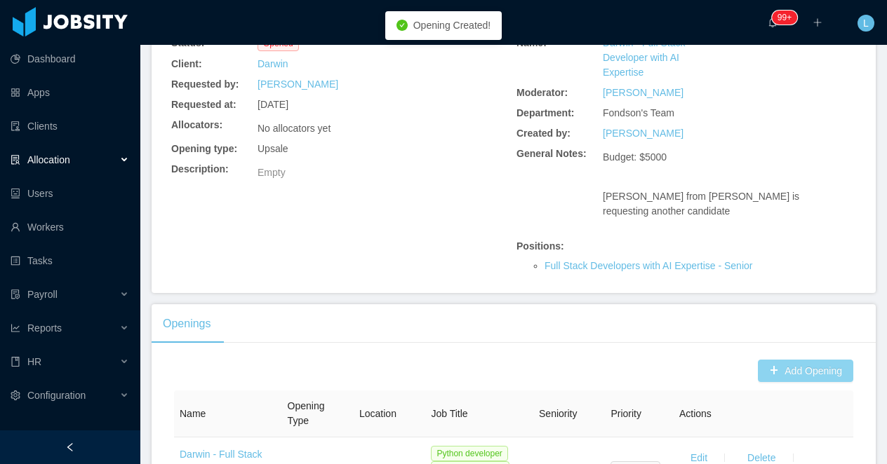
scroll to position [0, 0]
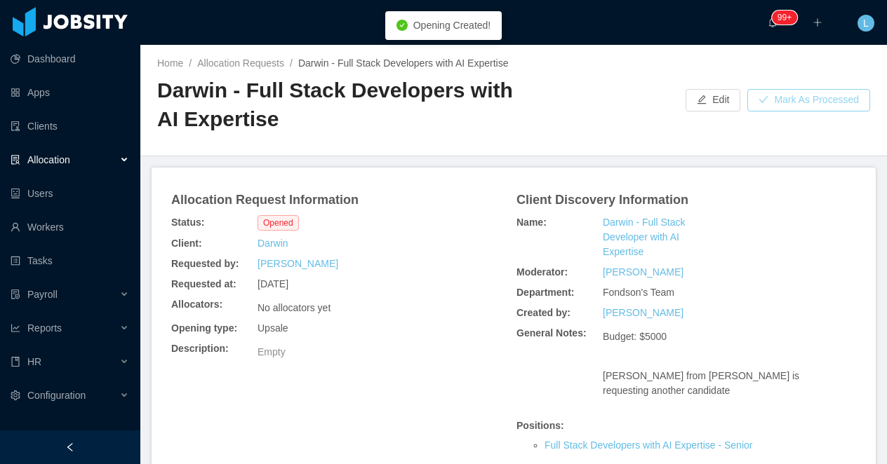
click at [781, 106] on button "Mark As Processed" at bounding box center [808, 100] width 123 height 22
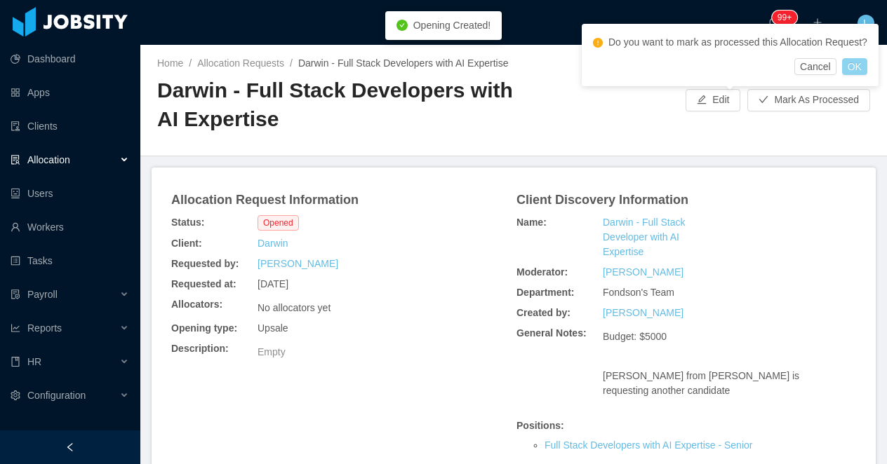
click at [866, 74] on button "OK" at bounding box center [854, 66] width 25 height 17
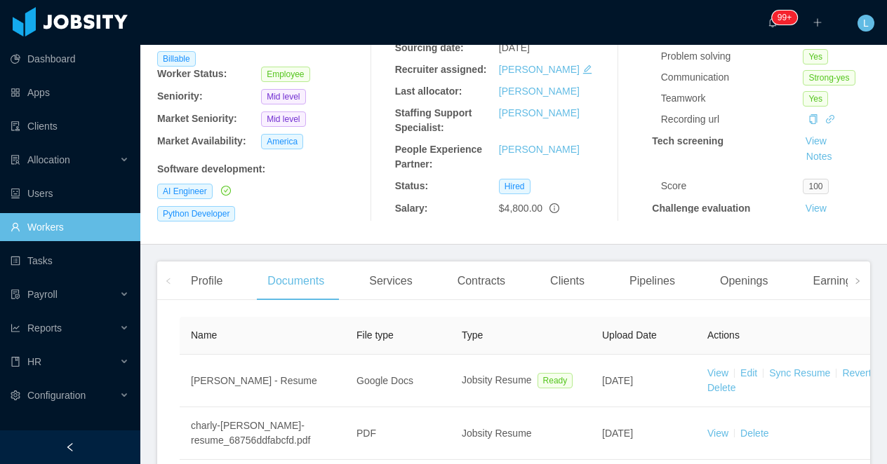
scroll to position [247, 0]
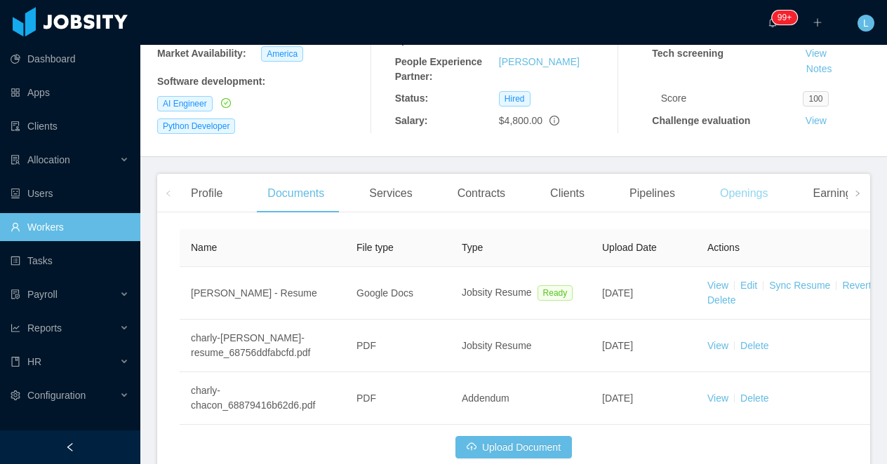
click at [756, 187] on div "Openings" at bounding box center [743, 193] width 71 height 39
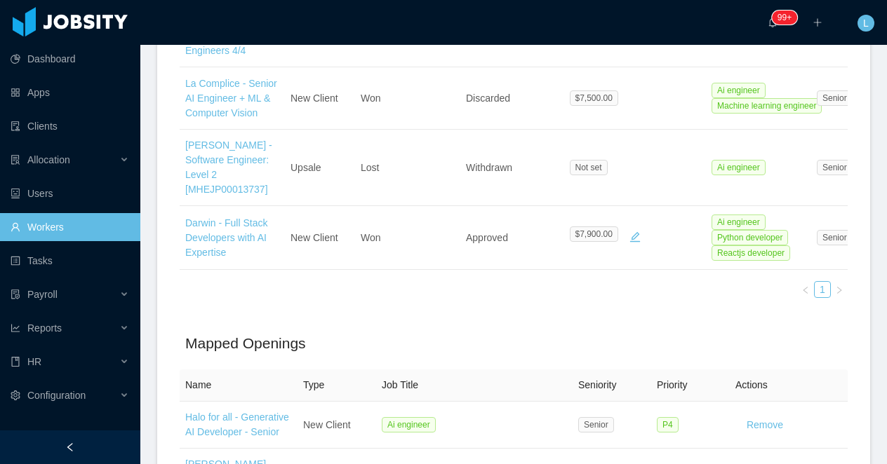
scroll to position [720, 0]
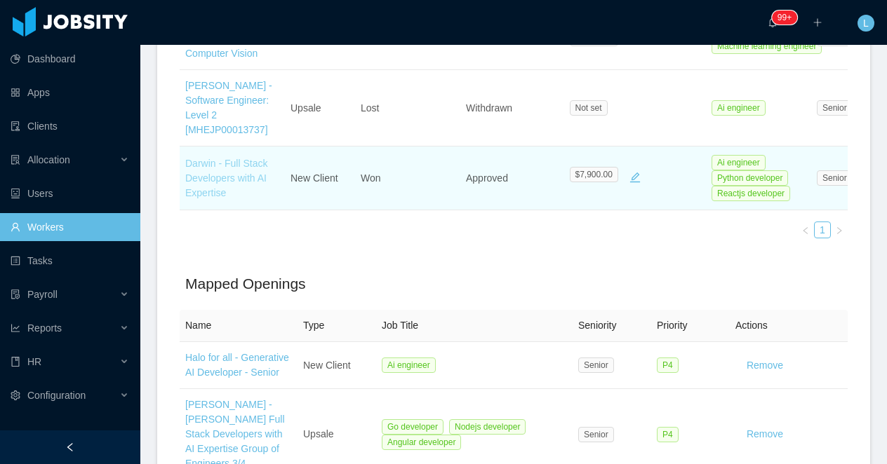
click at [217, 171] on link "Darwin - Full Stack Developers with AI Expertise" at bounding box center [226, 178] width 82 height 41
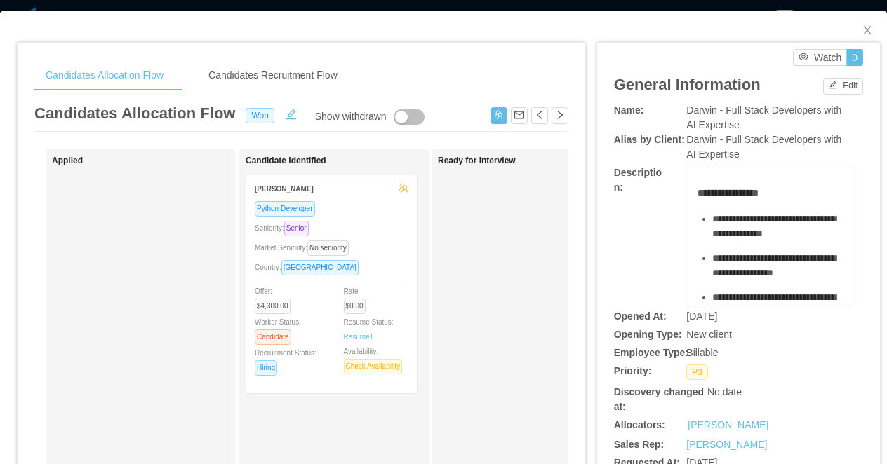
click at [566, 6] on div "**********" at bounding box center [443, 232] width 887 height 464
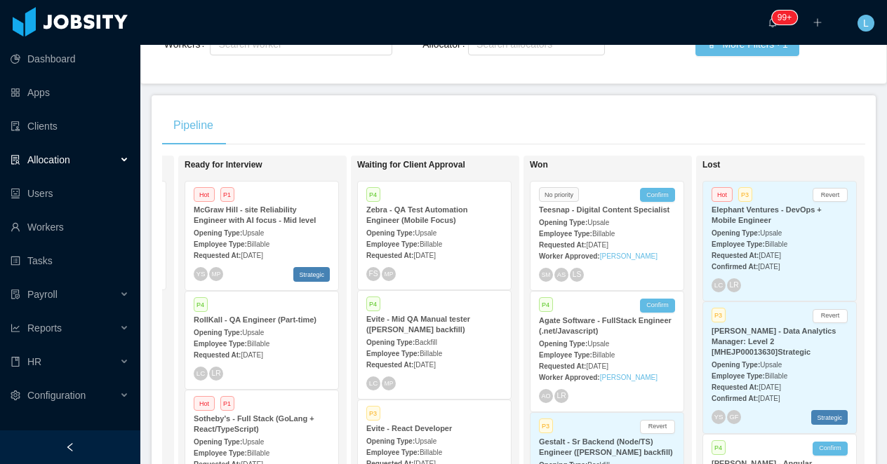
scroll to position [0, 536]
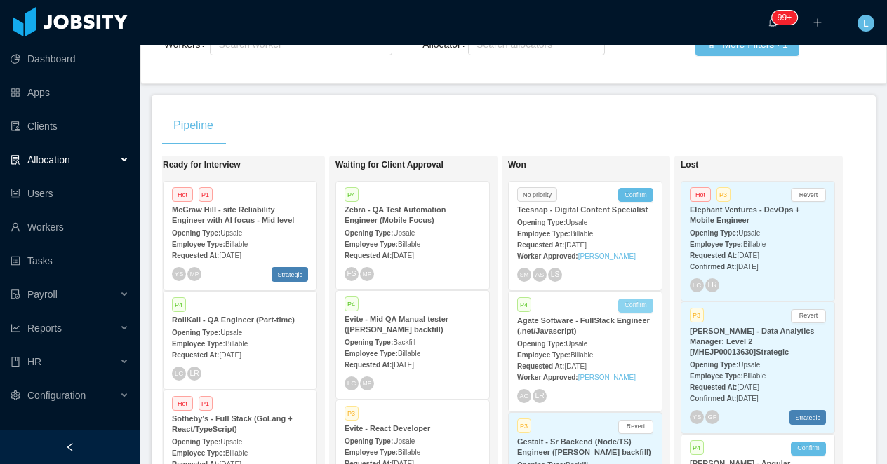
click at [629, 313] on button "Confirm" at bounding box center [635, 306] width 35 height 14
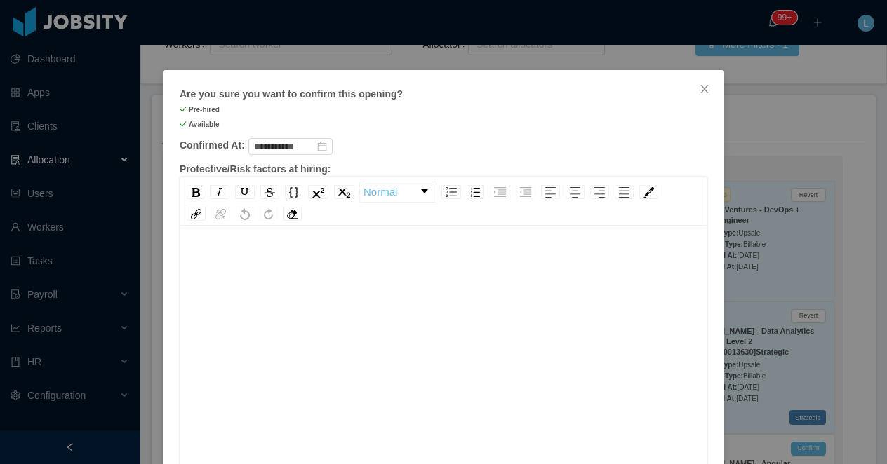
click at [356, 401] on div "rdw-editor" at bounding box center [444, 373] width 506 height 246
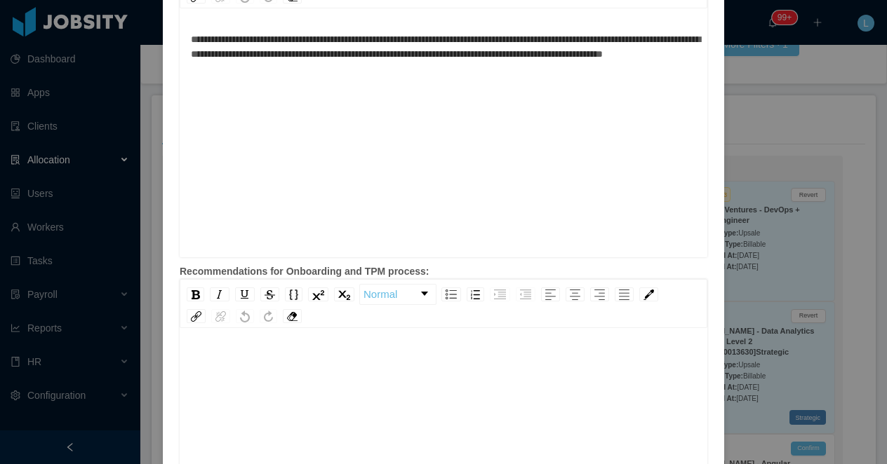
scroll to position [541, 0]
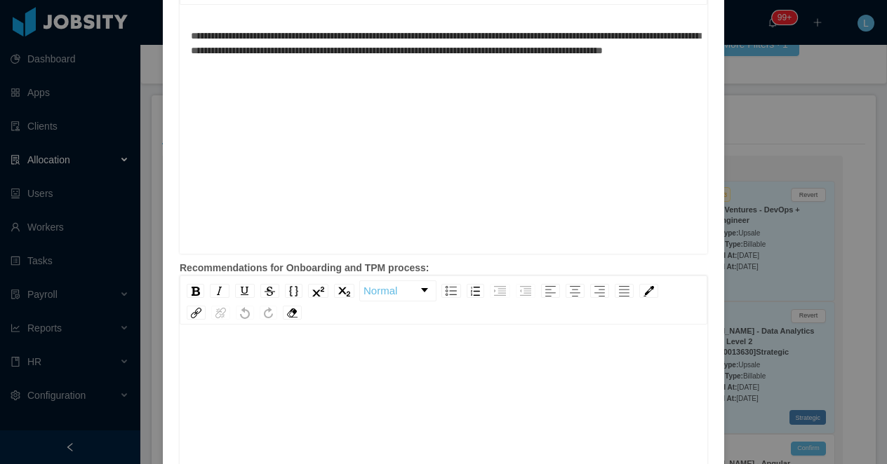
click at [300, 379] on div "To enrich screen reader interactions, please activate Accessibility in Grammarl…" at bounding box center [444, 441] width 506 height 246
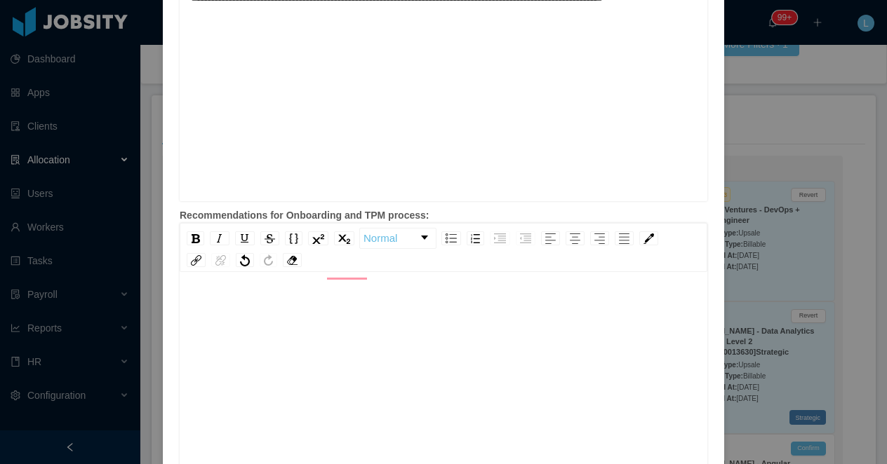
scroll to position [0, 0]
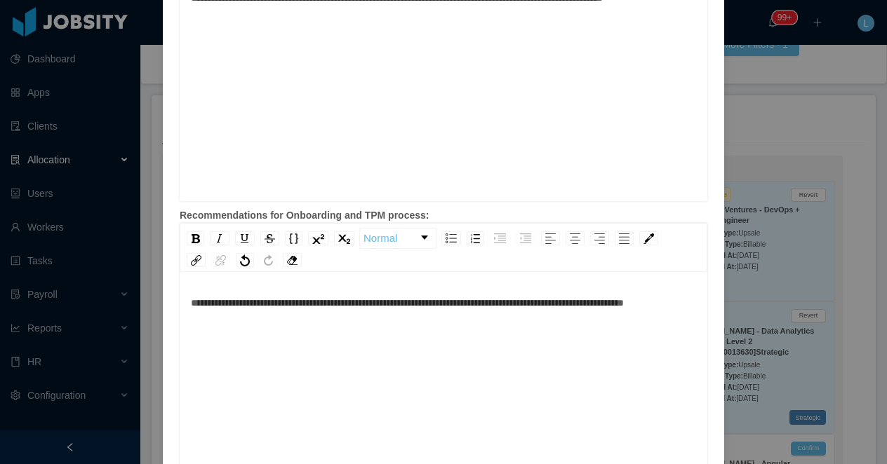
click at [404, 330] on div "**********" at bounding box center [444, 419] width 506 height 246
click at [427, 304] on span "**********" at bounding box center [407, 303] width 433 height 10
click at [422, 311] on div "**********" at bounding box center [444, 303] width 506 height 15
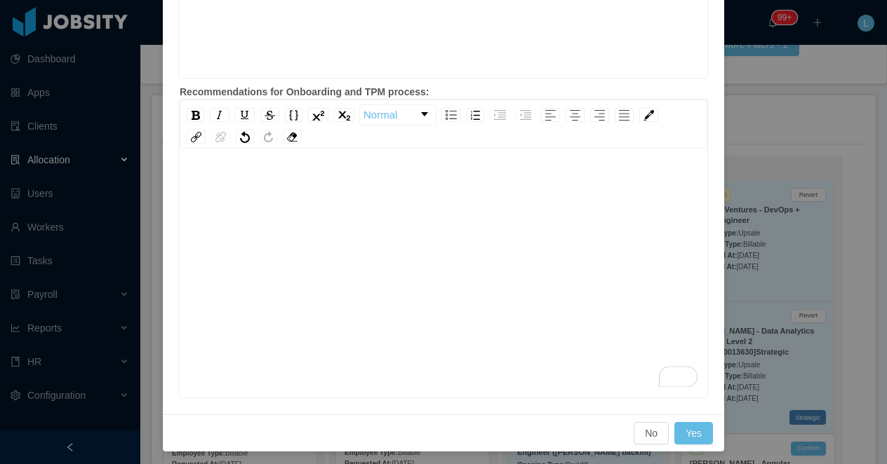
scroll to position [721, 0]
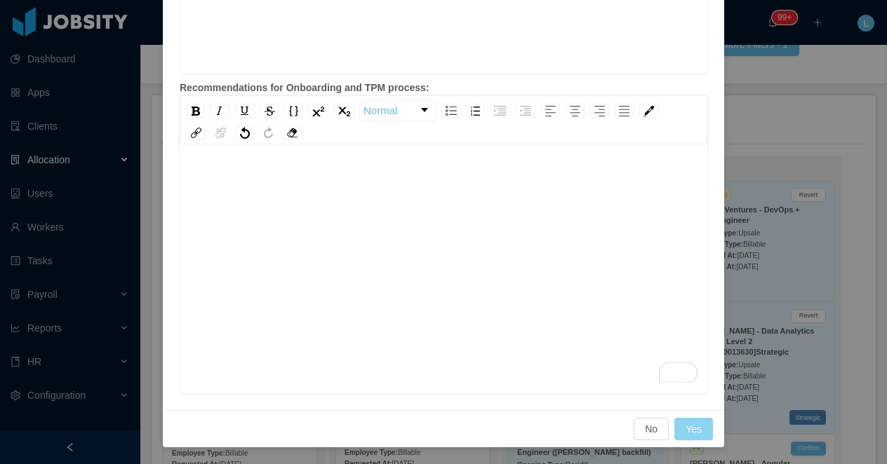
click at [686, 425] on button "Yes" at bounding box center [693, 429] width 39 height 22
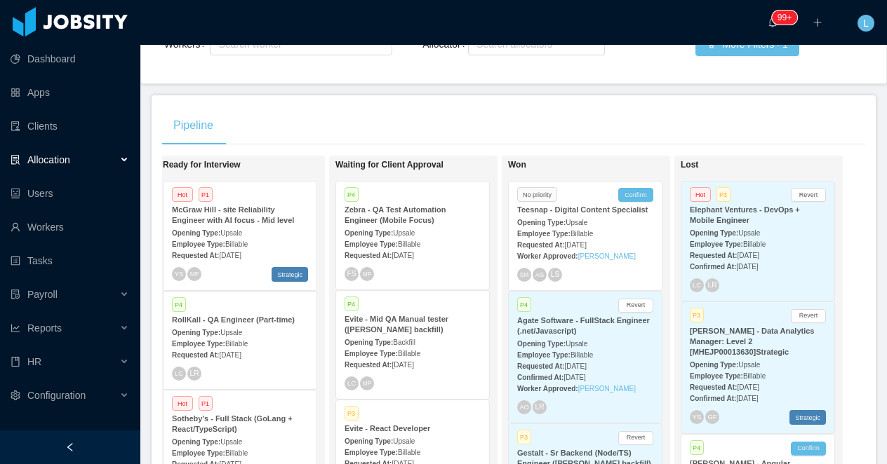
click at [552, 348] on strong "Opening Type:" at bounding box center [541, 344] width 48 height 8
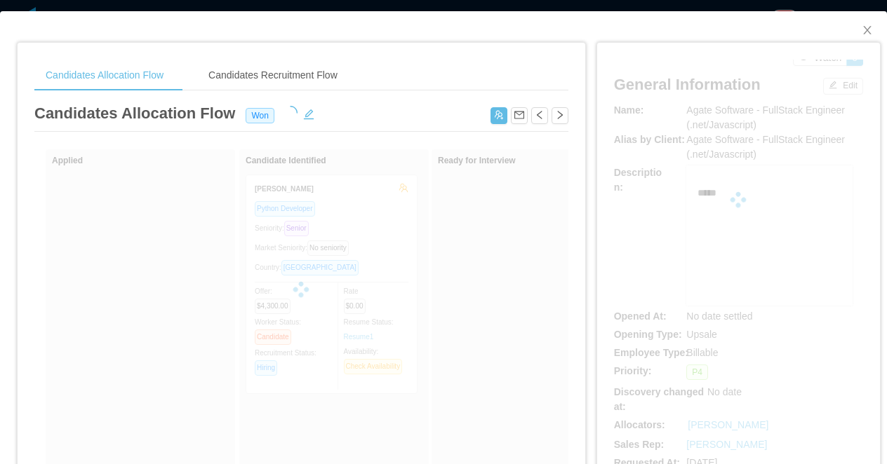
scroll to position [2, 0]
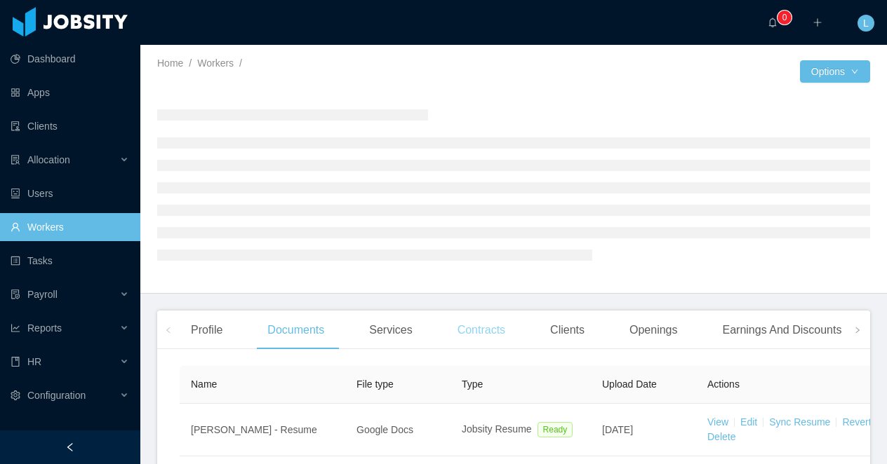
click at [492, 335] on div "Contracts" at bounding box center [481, 330] width 70 height 39
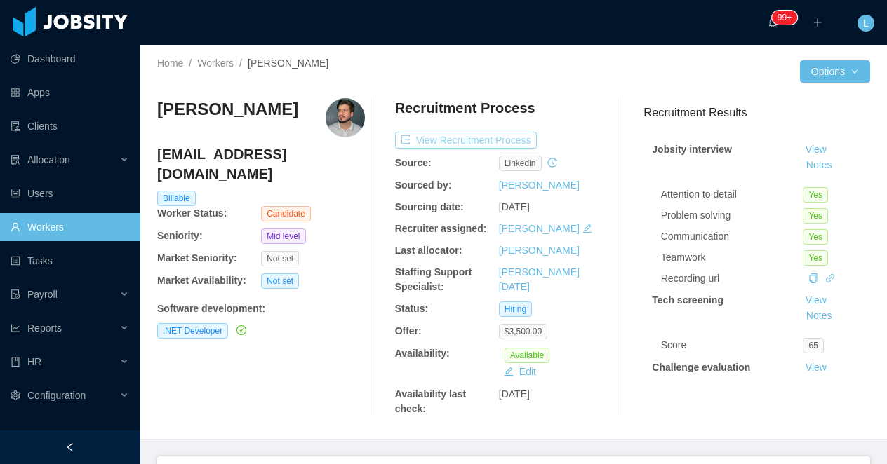
click at [455, 132] on button "View Recruitment Process" at bounding box center [466, 140] width 142 height 17
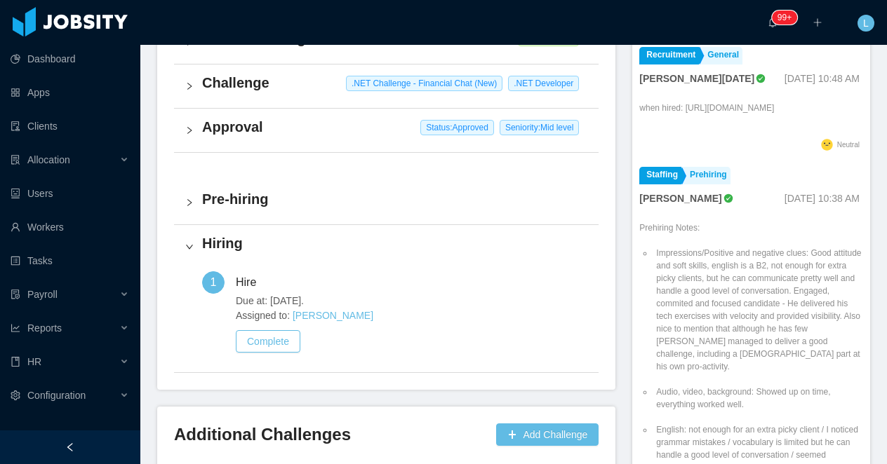
scroll to position [511, 0]
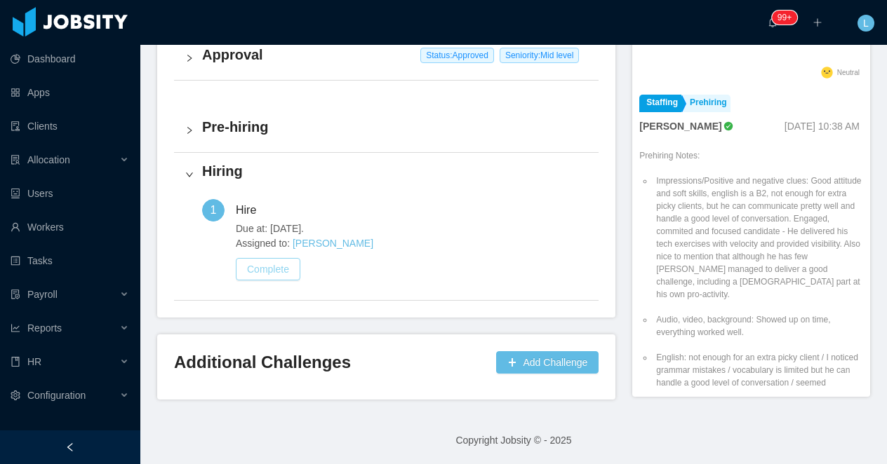
click at [273, 266] on button "Complete" at bounding box center [268, 269] width 65 height 22
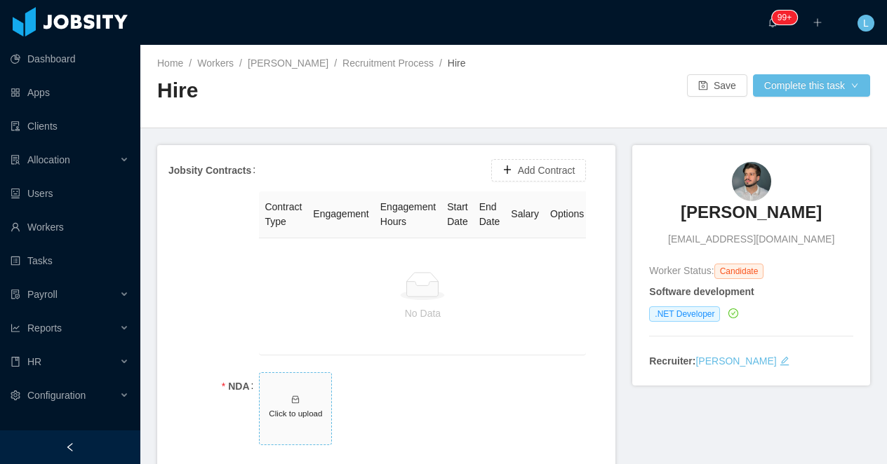
click at [300, 397] on icon "icon: inbox" at bounding box center [295, 400] width 10 height 10
click at [534, 176] on button "Add Contract" at bounding box center [538, 170] width 95 height 22
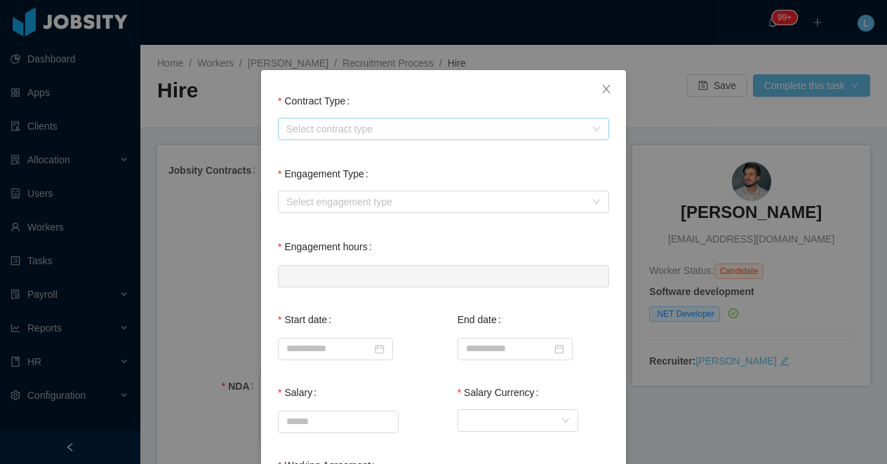
click at [379, 134] on div "Select contract type" at bounding box center [435, 129] width 299 height 14
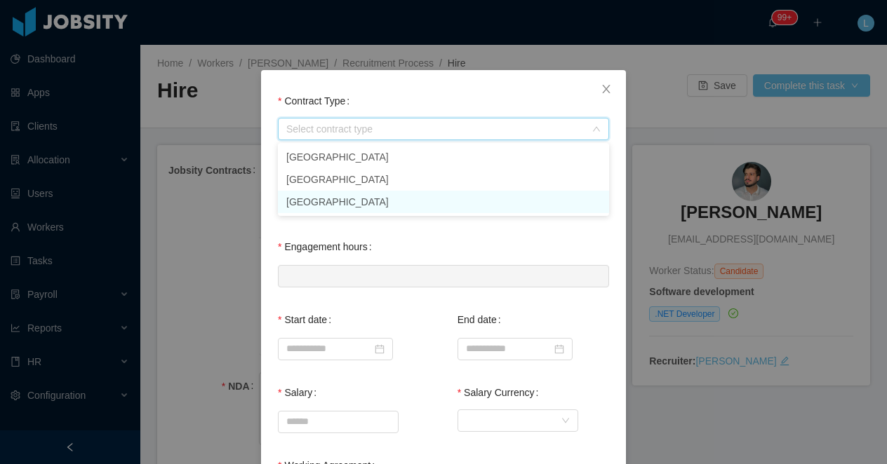
click at [317, 200] on li "[GEOGRAPHIC_DATA]" at bounding box center [443, 202] width 331 height 22
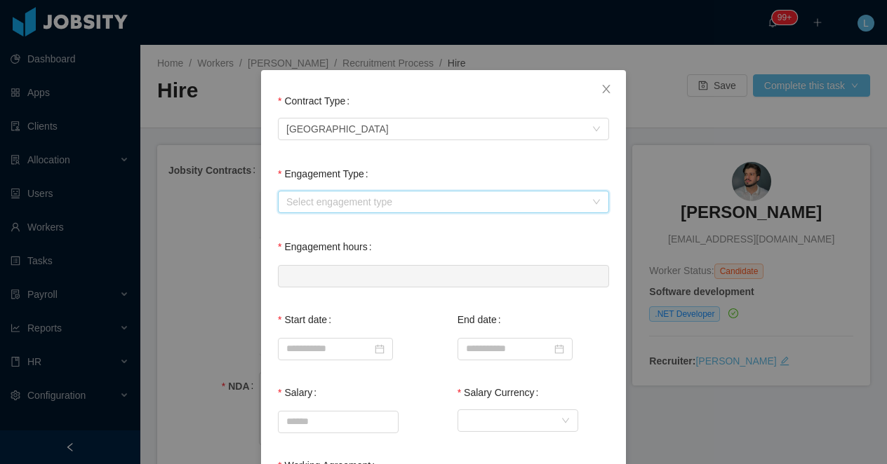
click at [323, 211] on div "Select engagement type" at bounding box center [438, 201] width 305 height 21
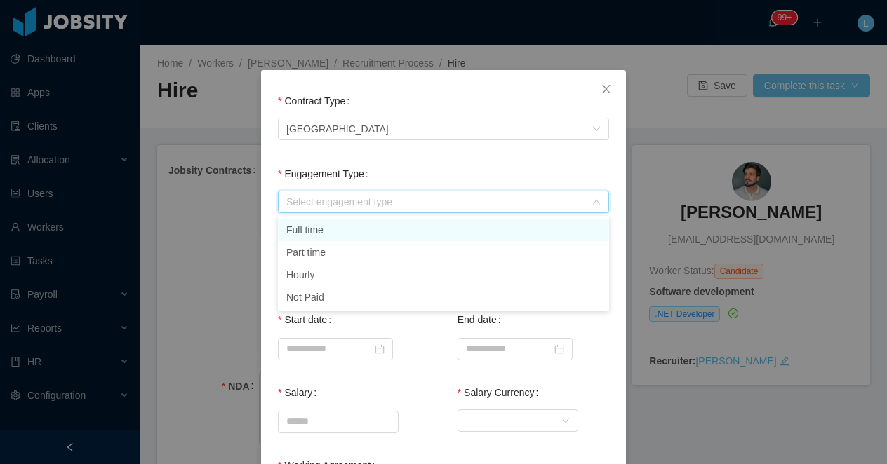
click at [317, 232] on li "Full time" at bounding box center [443, 230] width 331 height 22
type input "*"
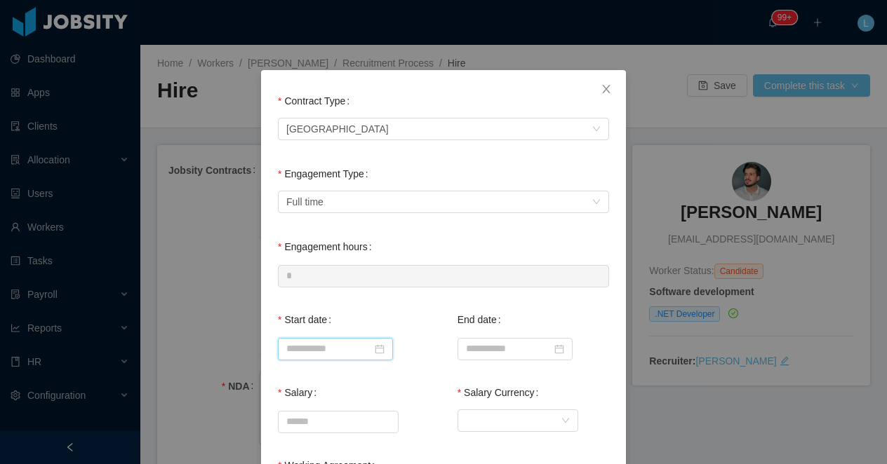
click at [334, 347] on input at bounding box center [335, 349] width 115 height 22
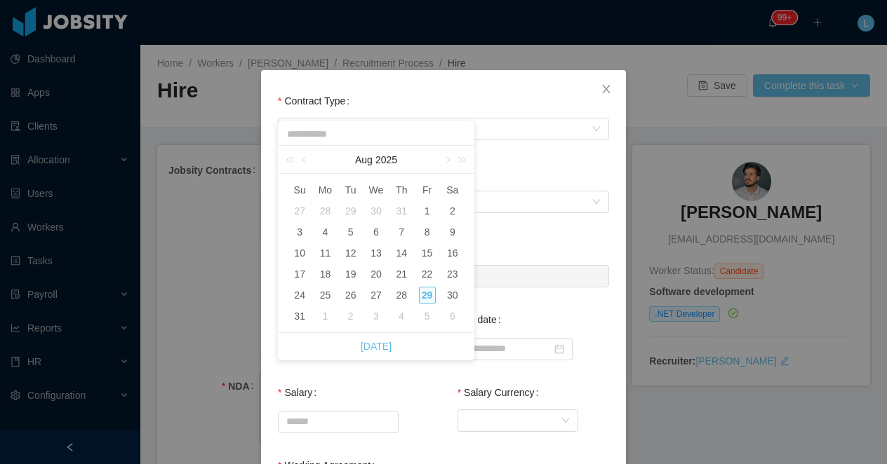
click at [427, 316] on div "5" at bounding box center [427, 316] width 17 height 17
type input "**********"
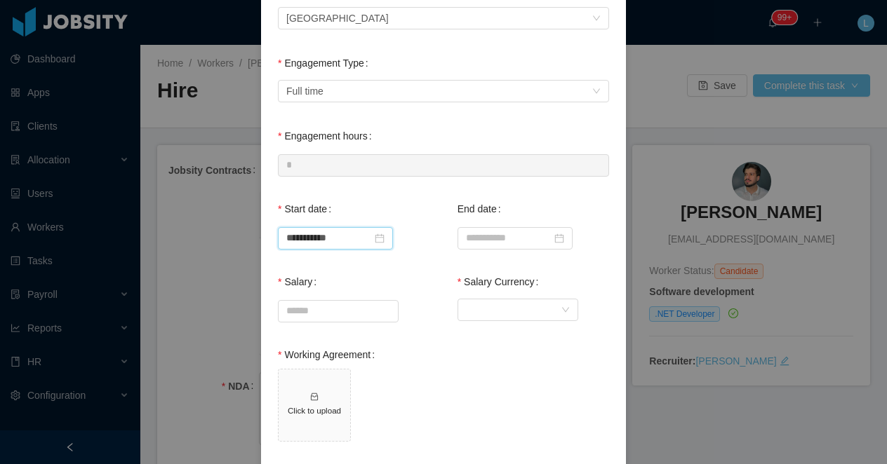
scroll to position [123, 0]
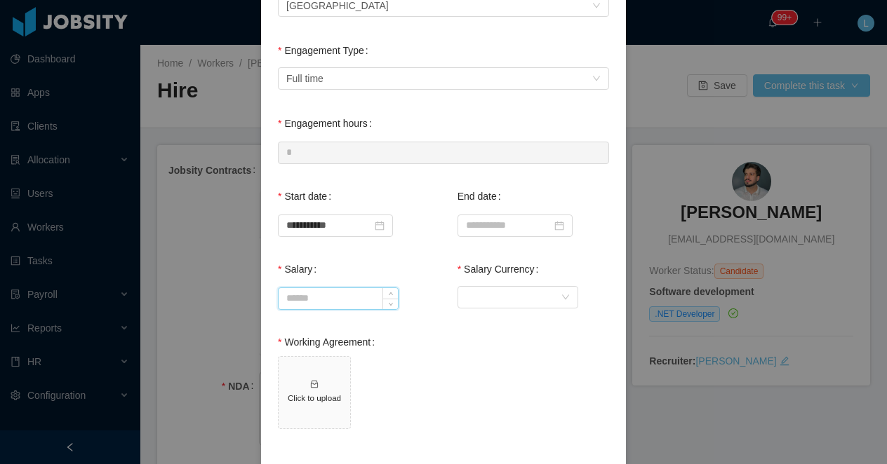
click at [330, 304] on input "Salary" at bounding box center [337, 298] width 119 height 21
type input "*******"
click at [489, 297] on div "Currency" at bounding box center [513, 297] width 95 height 21
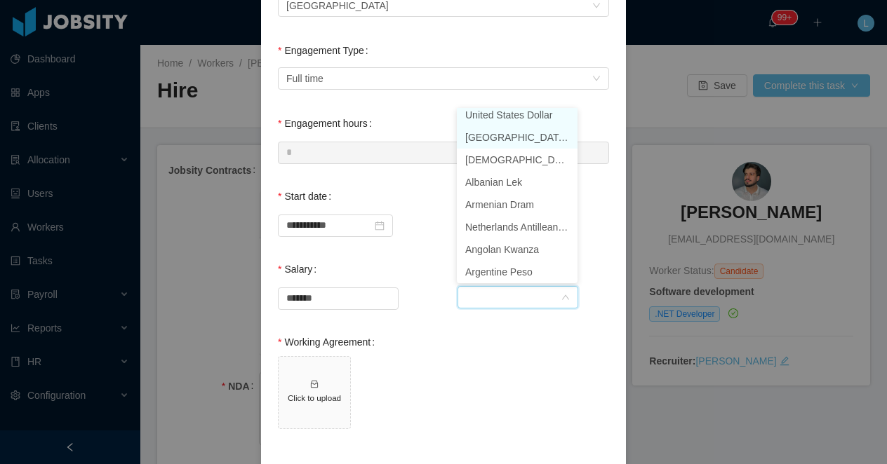
scroll to position [3, 0]
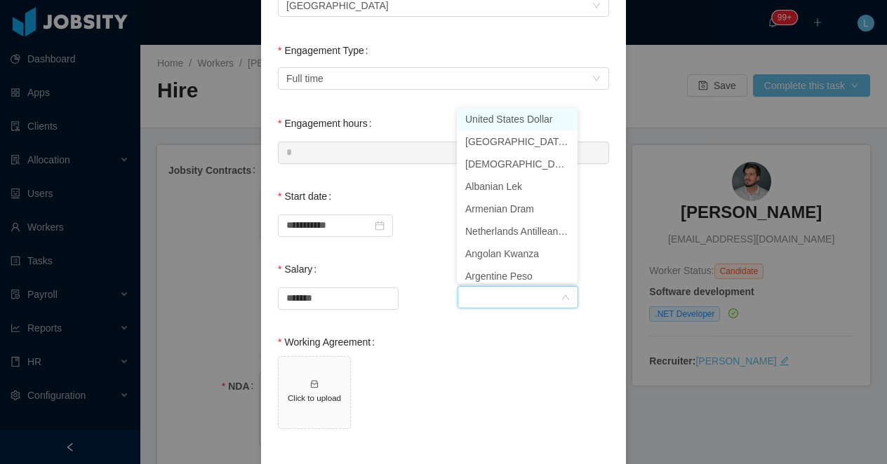
click at [480, 113] on li "United States Dollar" at bounding box center [517, 119] width 121 height 22
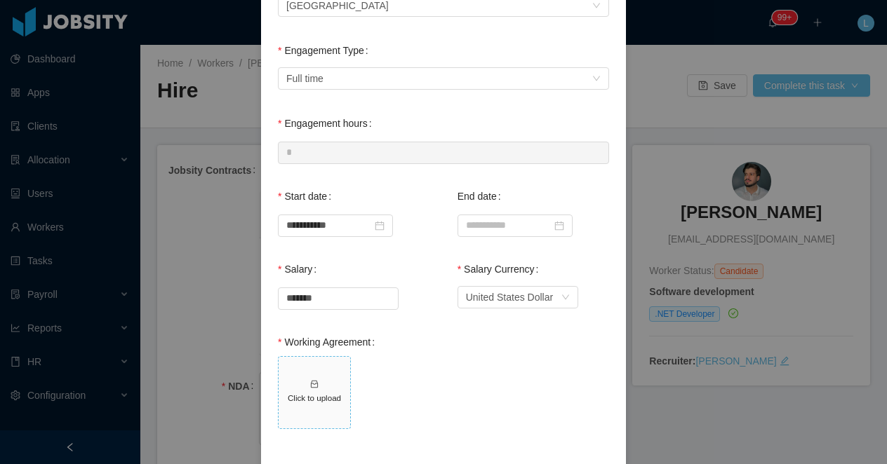
click at [311, 381] on icon "icon: inbox" at bounding box center [314, 383] width 7 height 7
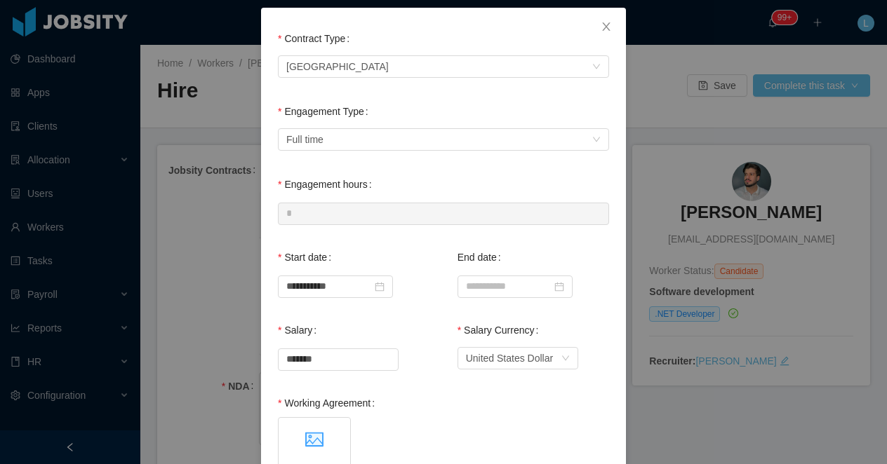
scroll to position [0, 0]
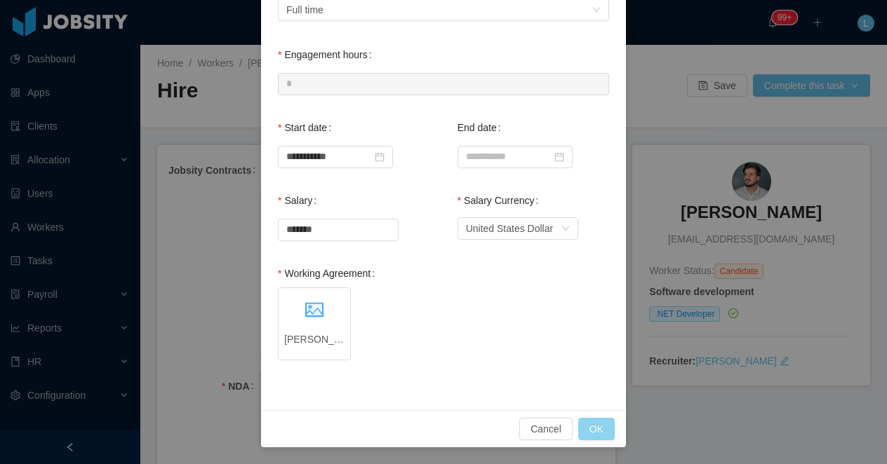
click at [597, 431] on button "OK" at bounding box center [596, 429] width 36 height 22
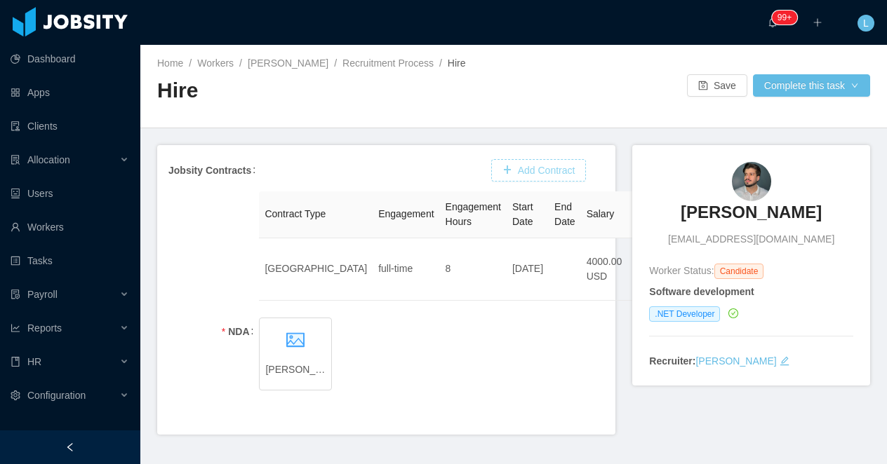
scroll to position [122, 0]
click at [787, 88] on button "Complete this task" at bounding box center [811, 85] width 117 height 22
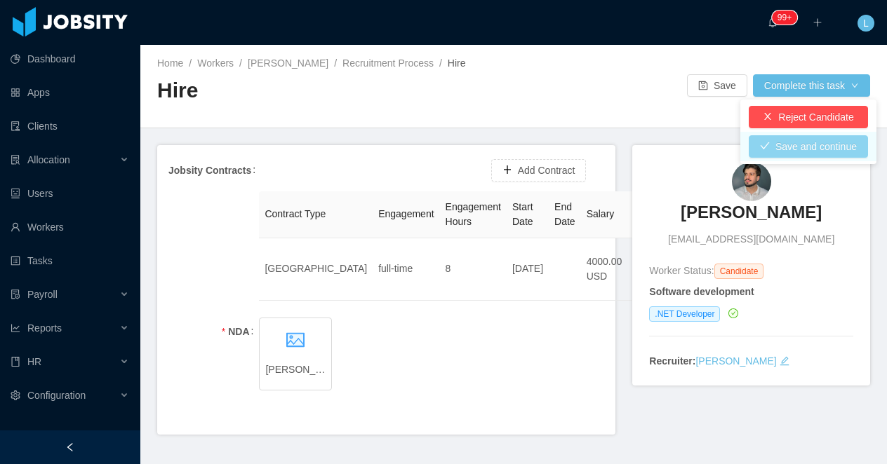
click at [770, 145] on button "Save and continue" at bounding box center [807, 146] width 119 height 22
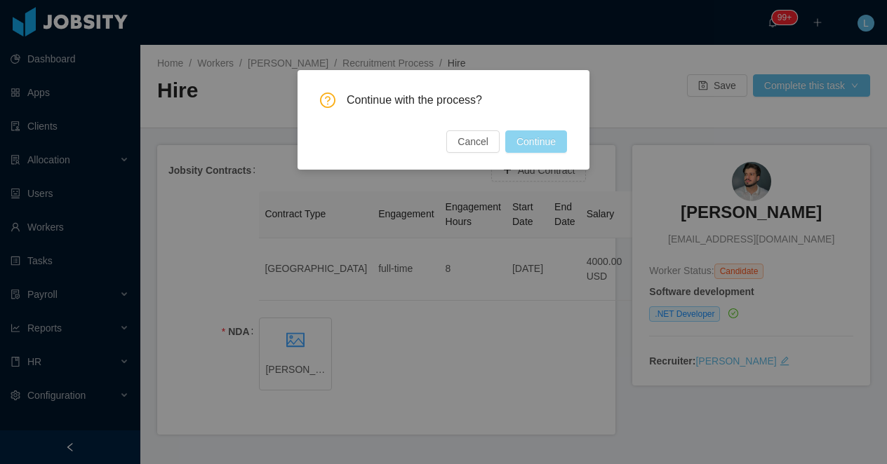
click at [551, 144] on button "Continue" at bounding box center [536, 141] width 62 height 22
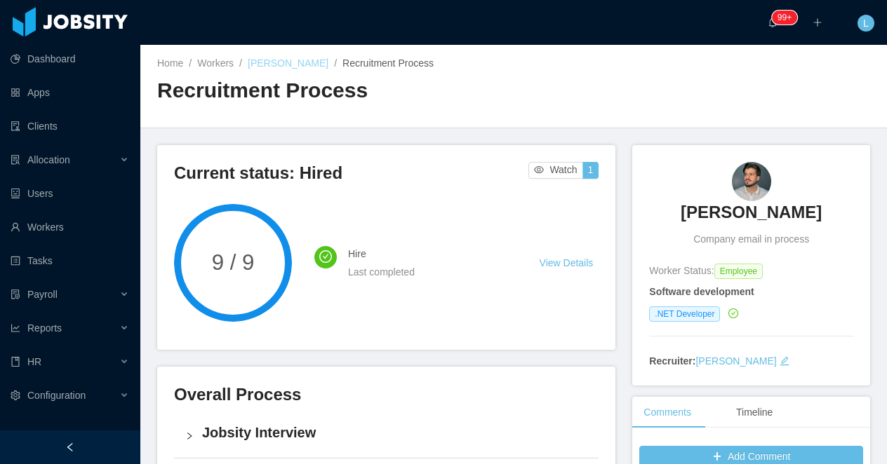
click at [278, 62] on link "Telmo Bezerra" at bounding box center [288, 63] width 81 height 11
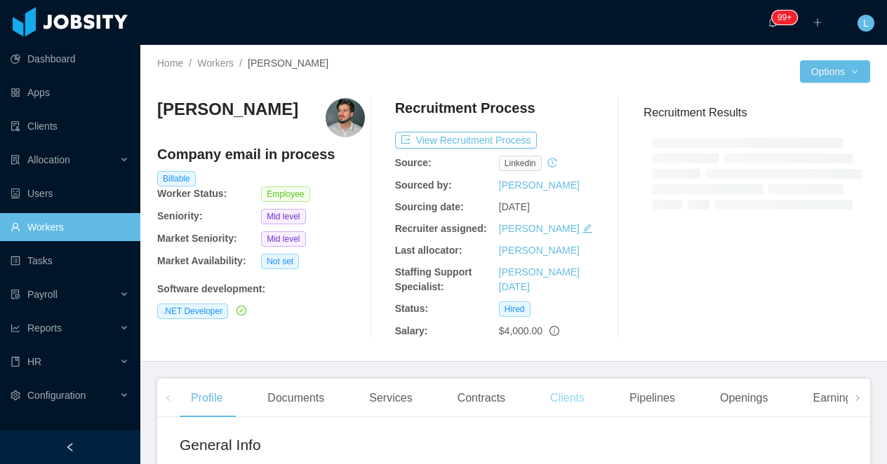
click at [584, 394] on div "Clients" at bounding box center [567, 398] width 57 height 39
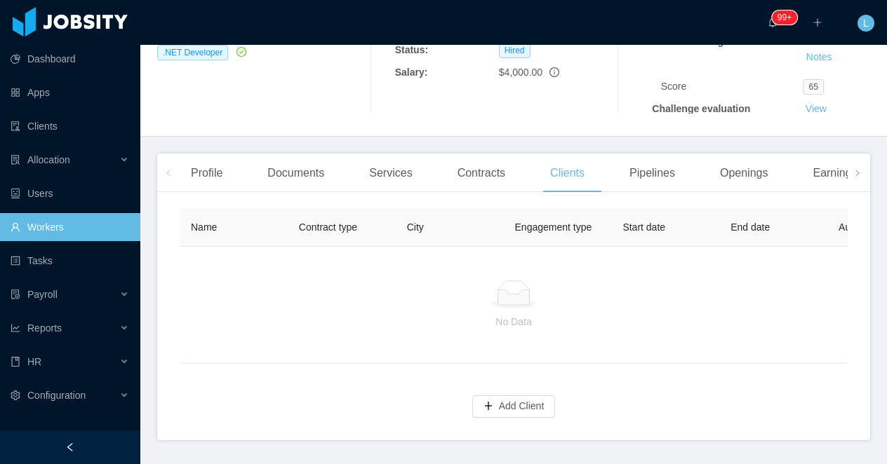
scroll to position [300, 0]
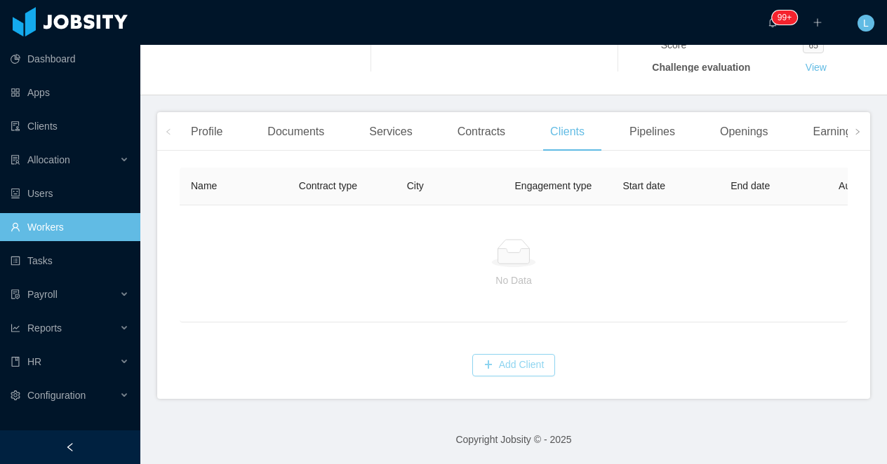
click at [523, 375] on button "Add Client" at bounding box center [513, 365] width 83 height 22
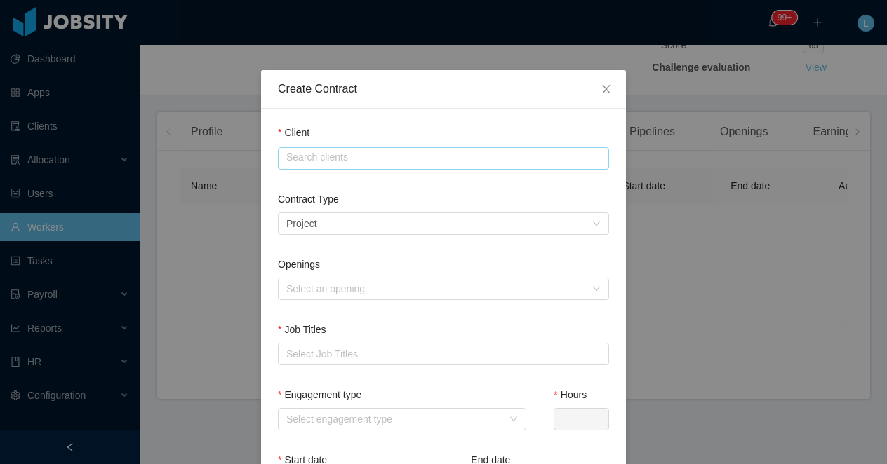
click at [377, 159] on input "text" at bounding box center [443, 158] width 331 height 22
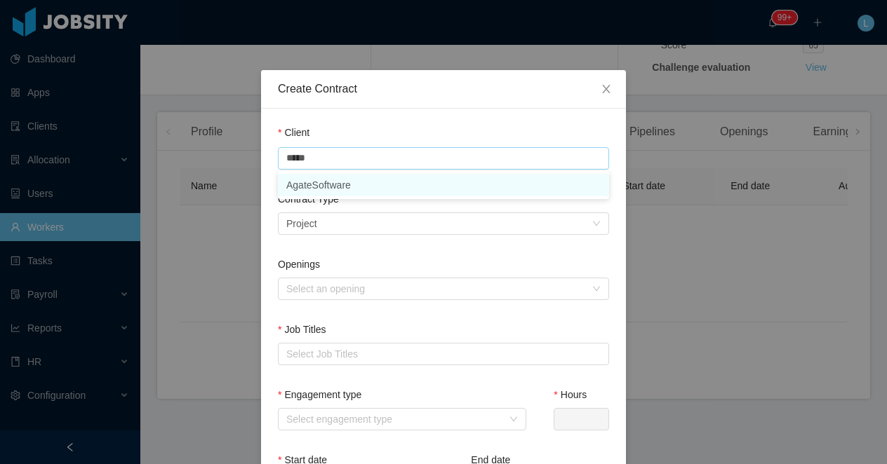
click at [351, 178] on li "AgateSoftware" at bounding box center [443, 185] width 331 height 22
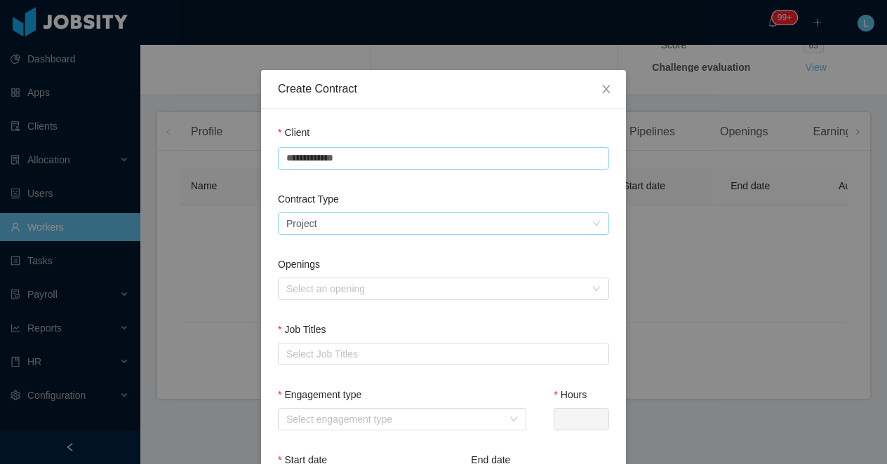
type input "**********"
click at [328, 217] on div "Select a contract type Project" at bounding box center [438, 223] width 305 height 21
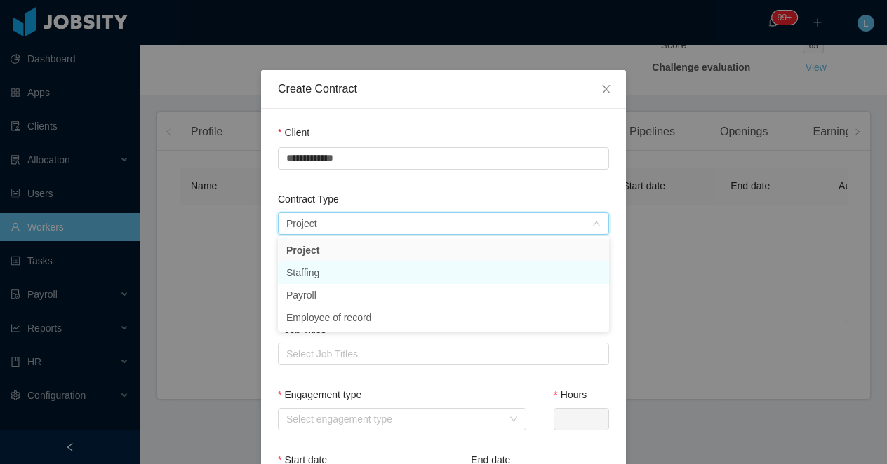
click at [325, 272] on li "Staffing" at bounding box center [443, 273] width 331 height 22
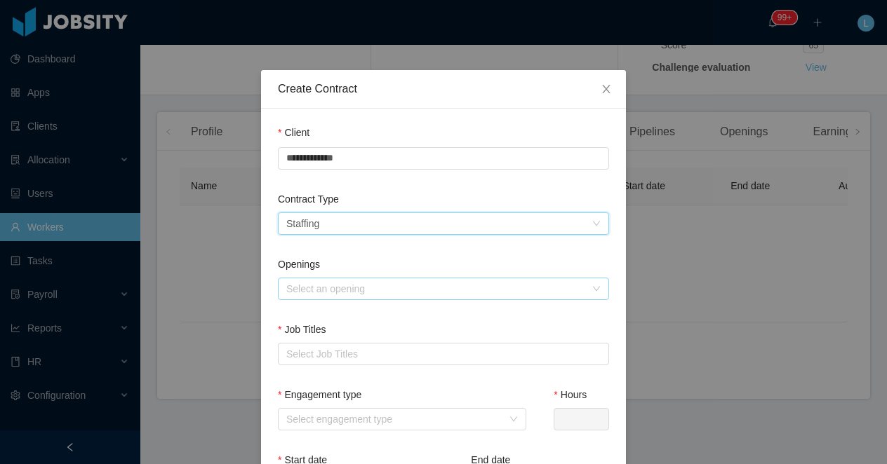
click at [326, 288] on div "Select an opening" at bounding box center [435, 289] width 299 height 14
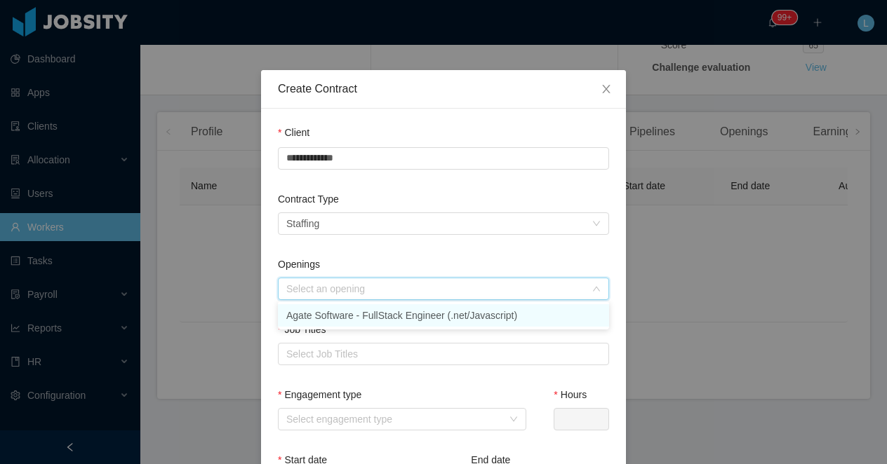
click at [332, 321] on li "Agate Software - FullStack Engineer (.net/Javascript)" at bounding box center [443, 315] width 331 height 22
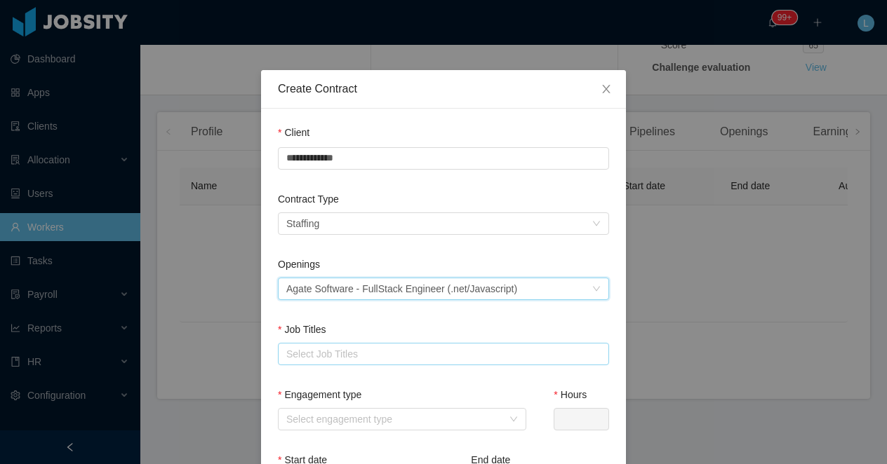
click at [325, 358] on div "Select Job Titles" at bounding box center [440, 354] width 308 height 14
type input "***"
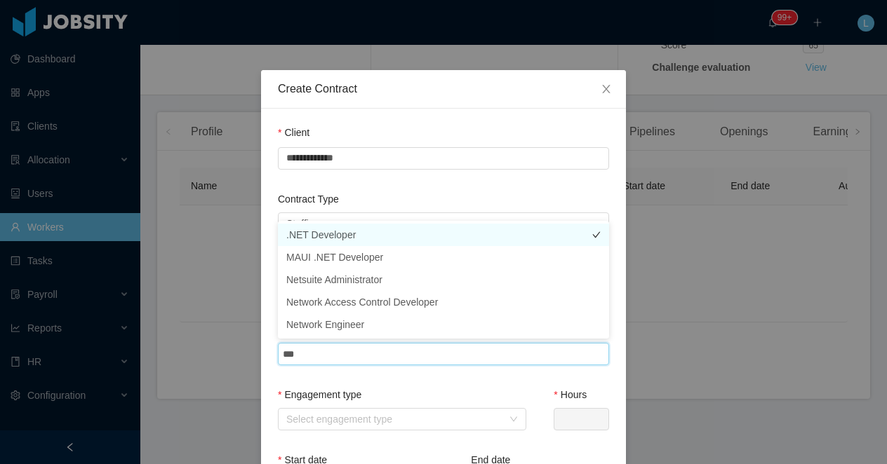
click at [361, 230] on li ".NET Developer" at bounding box center [443, 235] width 331 height 22
click at [392, 176] on div "**********" at bounding box center [443, 159] width 331 height 67
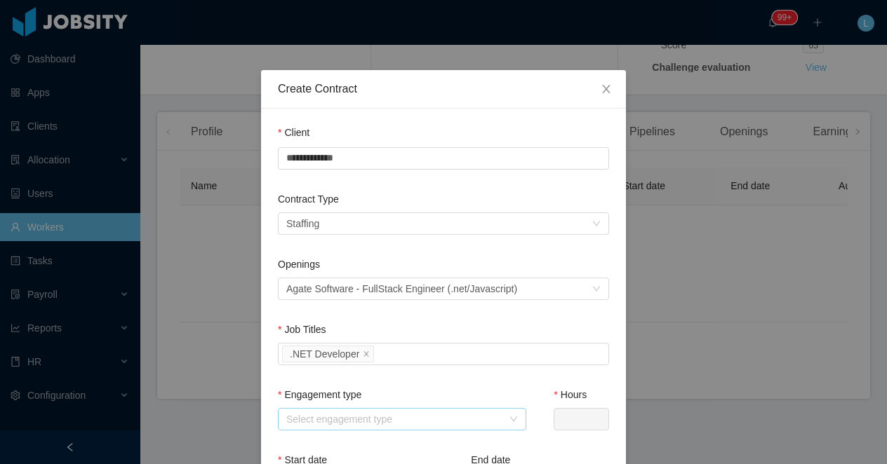
click at [371, 412] on div "Select engagement type" at bounding box center [394, 419] width 216 height 14
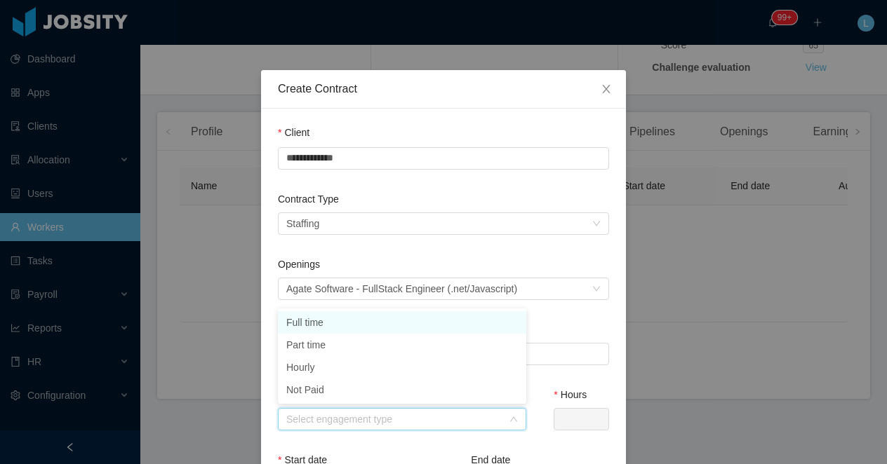
click at [384, 324] on li "Full time" at bounding box center [402, 322] width 248 height 22
type input "*"
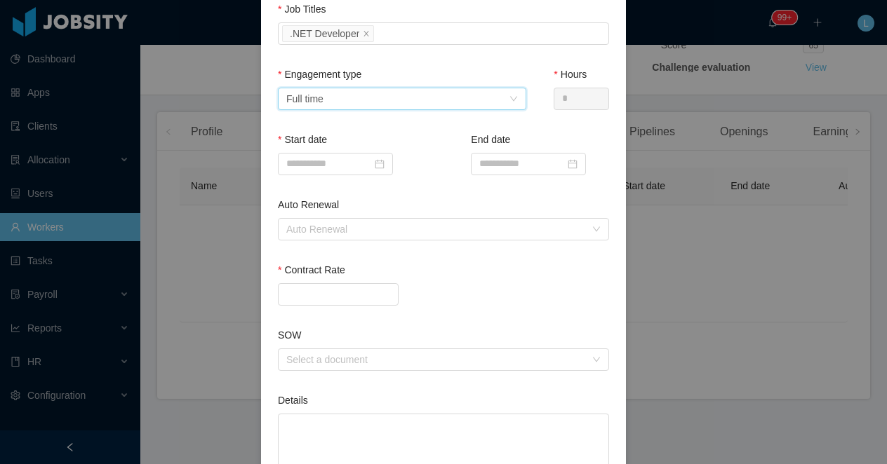
scroll to position [344, 0]
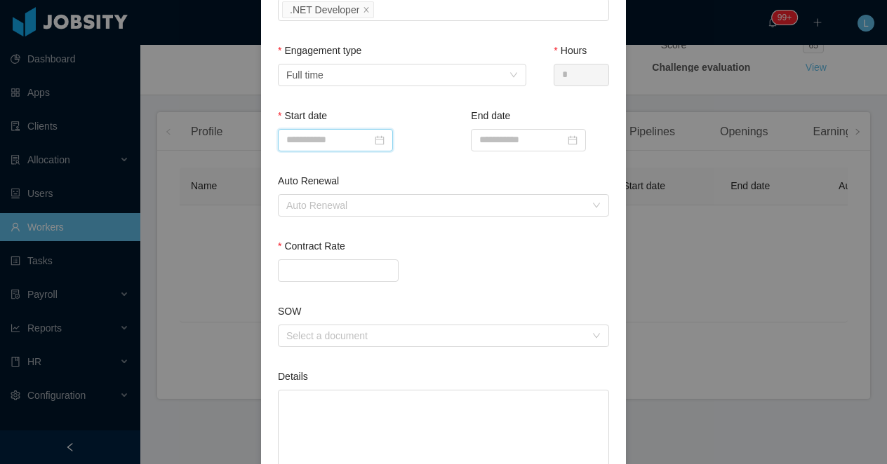
click at [309, 146] on input at bounding box center [335, 140] width 115 height 22
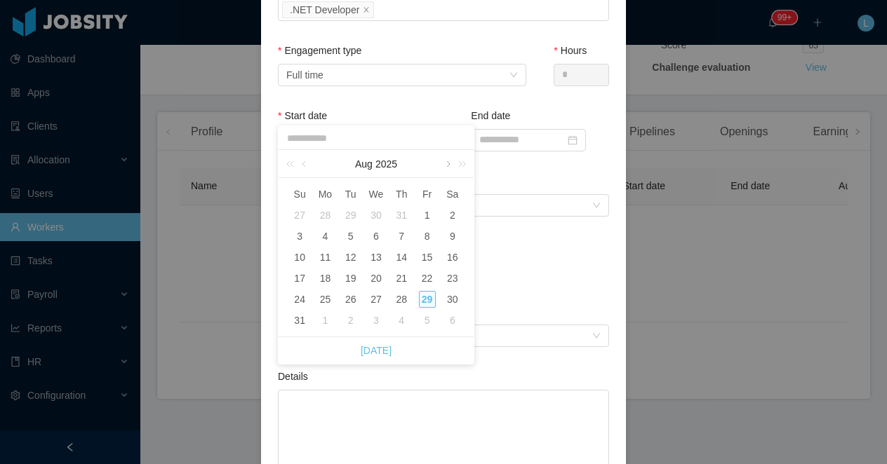
click at [448, 168] on link at bounding box center [447, 164] width 13 height 28
click at [323, 240] on div "8" at bounding box center [324, 236] width 17 height 17
type input "**********"
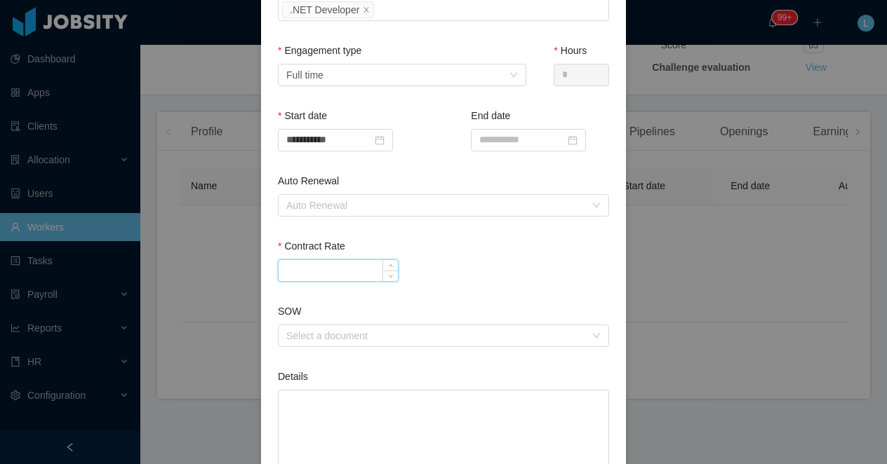
click at [344, 274] on input "Contract Rate" at bounding box center [337, 270] width 119 height 21
type input "*******"
click at [448, 285] on div "Contract Rate *******" at bounding box center [443, 263] width 331 height 48
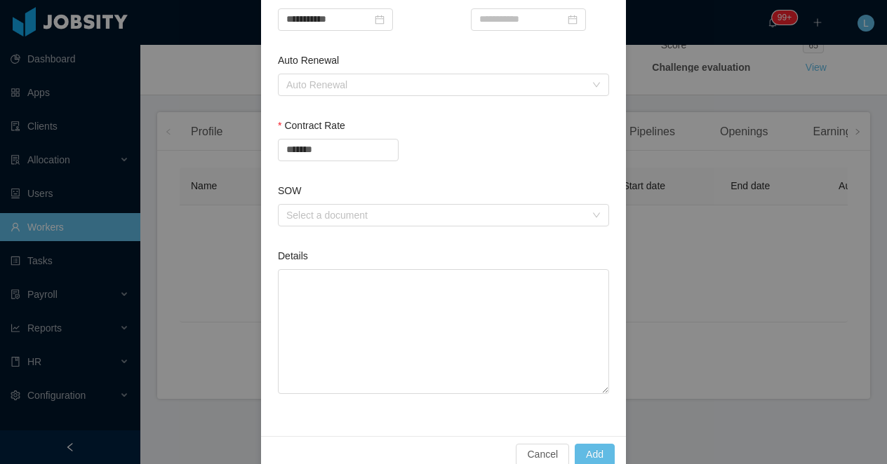
scroll to position [490, 0]
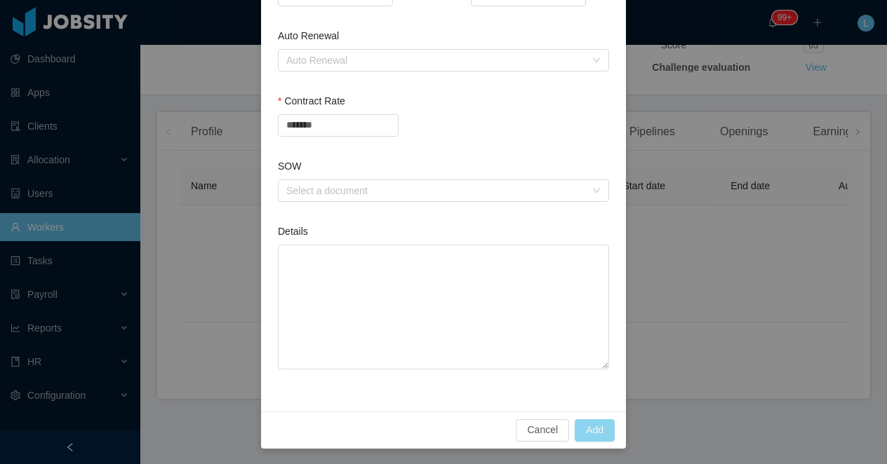
click at [593, 430] on button "Add" at bounding box center [594, 430] width 40 height 22
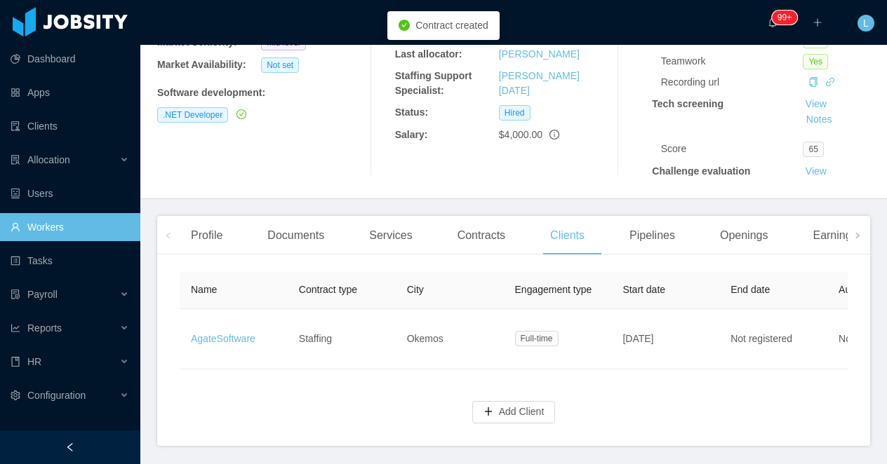
scroll to position [243, 0]
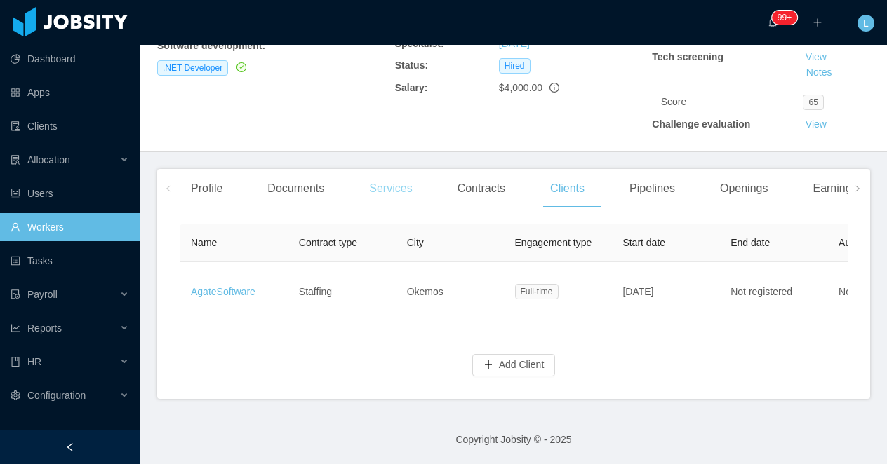
click at [391, 192] on div "Services" at bounding box center [390, 188] width 65 height 39
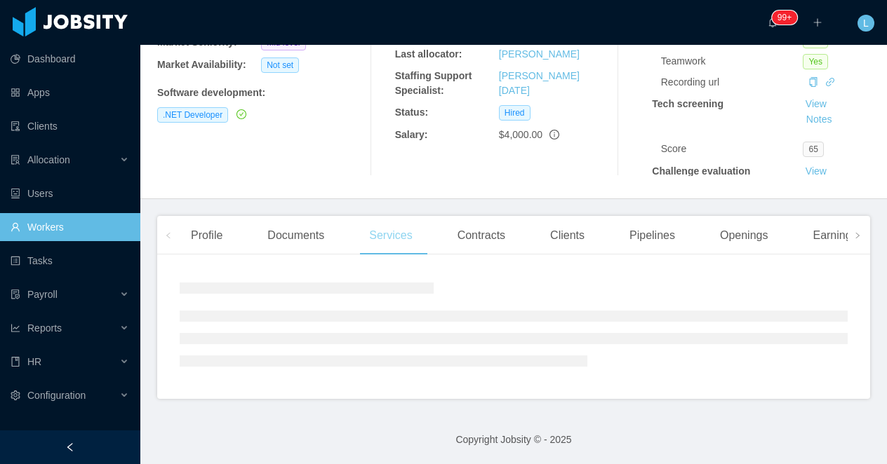
scroll to position [243, 0]
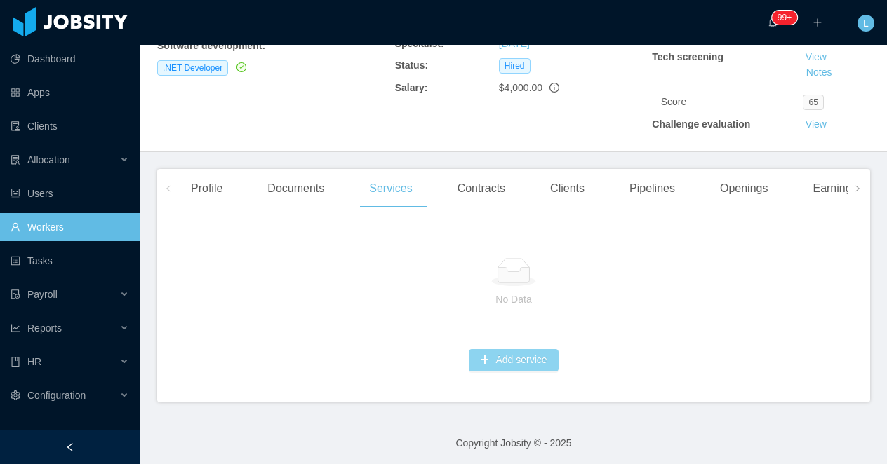
click at [492, 363] on button "Add service" at bounding box center [513, 360] width 89 height 22
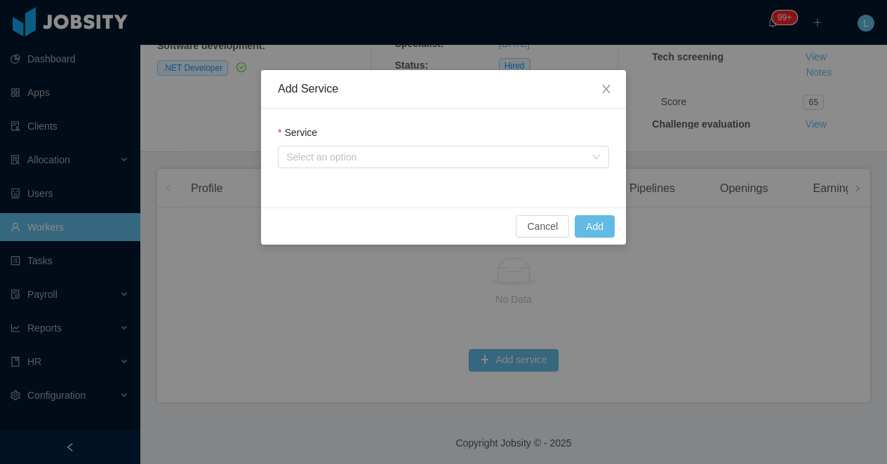
click at [314, 145] on div "Service" at bounding box center [443, 136] width 331 height 20
click at [305, 154] on div "Select an option" at bounding box center [435, 157] width 299 height 14
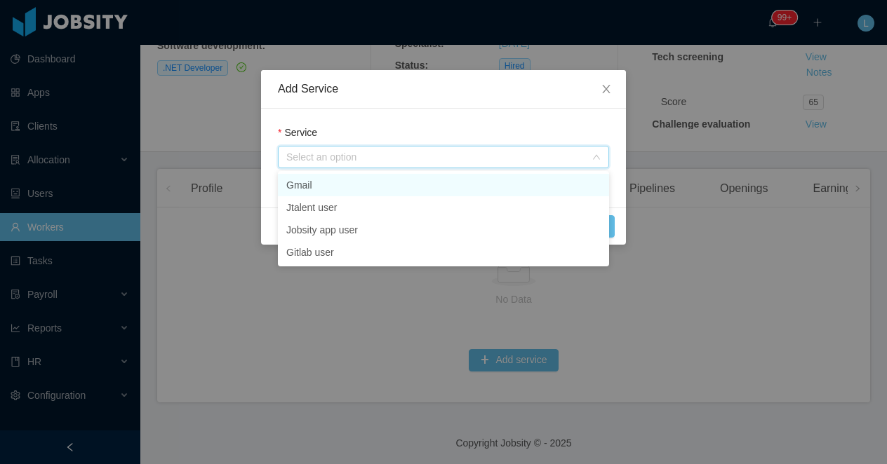
click at [317, 184] on li "Gmail" at bounding box center [443, 185] width 331 height 22
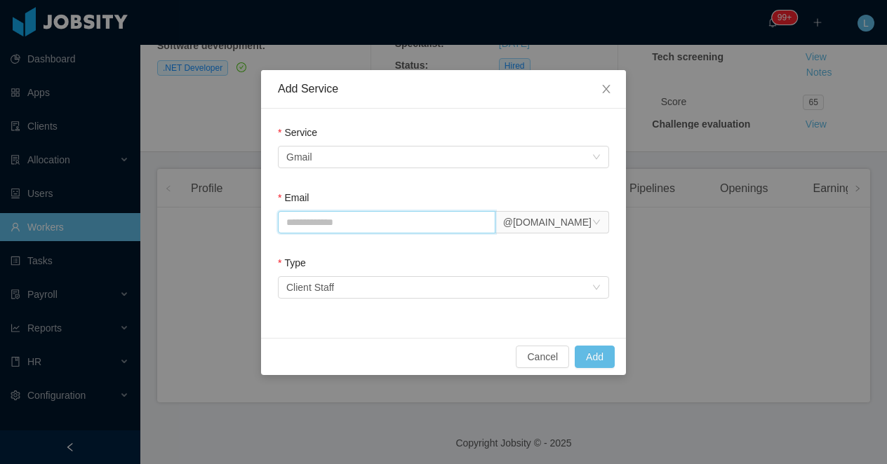
click at [319, 222] on input "Email" at bounding box center [386, 222] width 217 height 22
paste input "**********"
type input "**********"
click at [513, 253] on form "**********" at bounding box center [443, 215] width 331 height 179
click at [598, 352] on button "Add" at bounding box center [594, 357] width 40 height 22
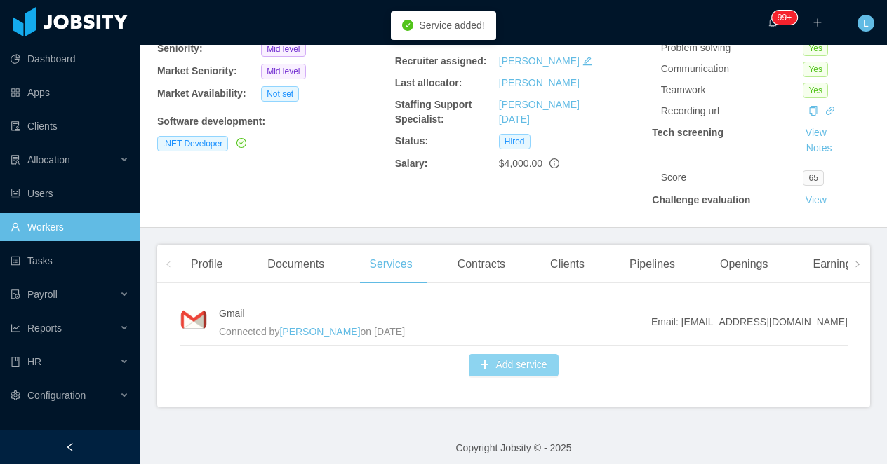
scroll to position [176, 0]
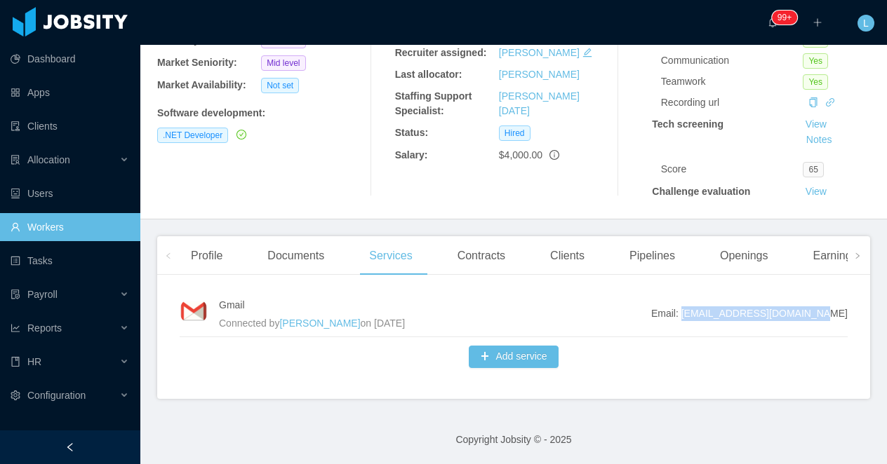
drag, startPoint x: 854, startPoint y: 314, endPoint x: 724, endPoint y: 317, distance: 129.8
click at [724, 317] on div "Gmail Connected by Luisa Romero on Aug 29th, 2025 Email: telmo.bezerra@jobsity.…" at bounding box center [513, 342] width 713 height 113
copy span "telmo.bezerra@jobsity.com"
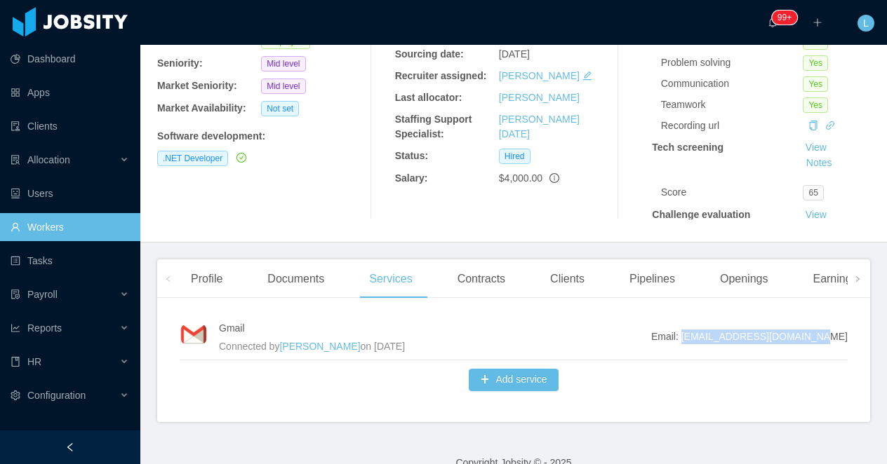
scroll to position [155, 0]
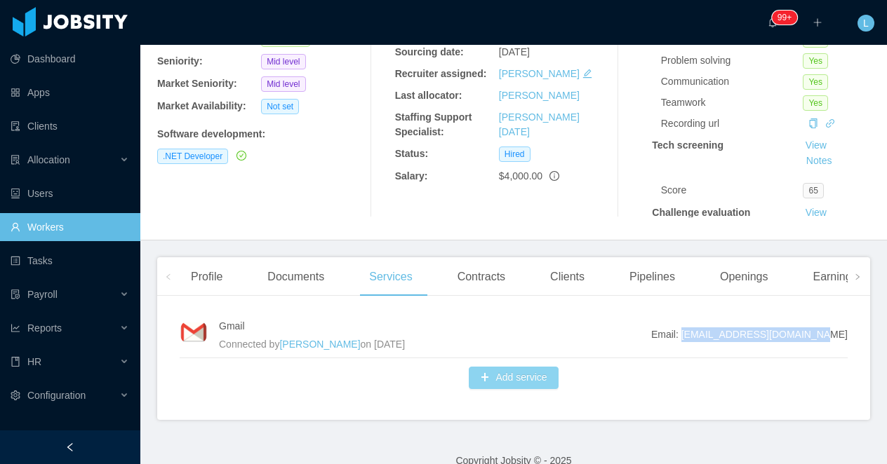
click at [494, 375] on button "Add service" at bounding box center [513, 378] width 89 height 22
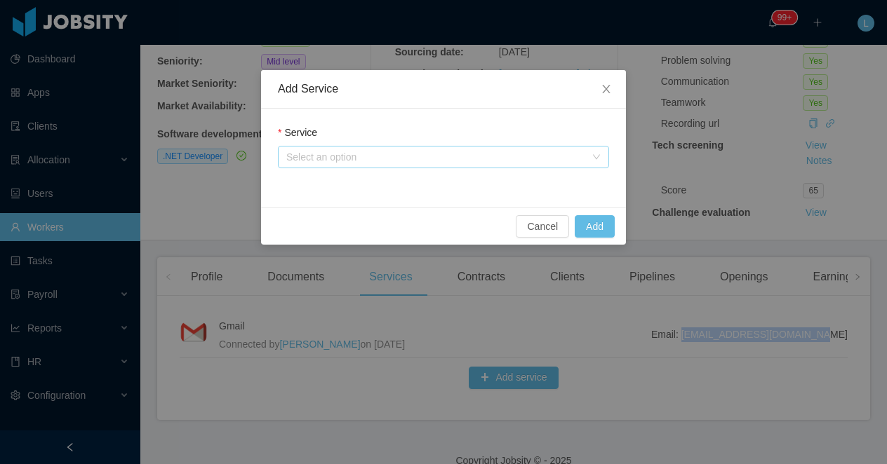
click at [370, 156] on div "Select an option" at bounding box center [435, 157] width 299 height 14
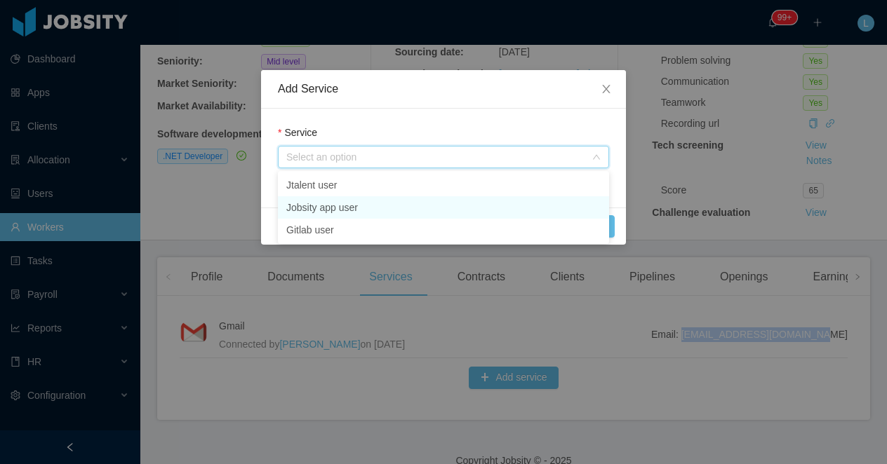
click at [337, 207] on li "Jobsity app user" at bounding box center [443, 207] width 331 height 22
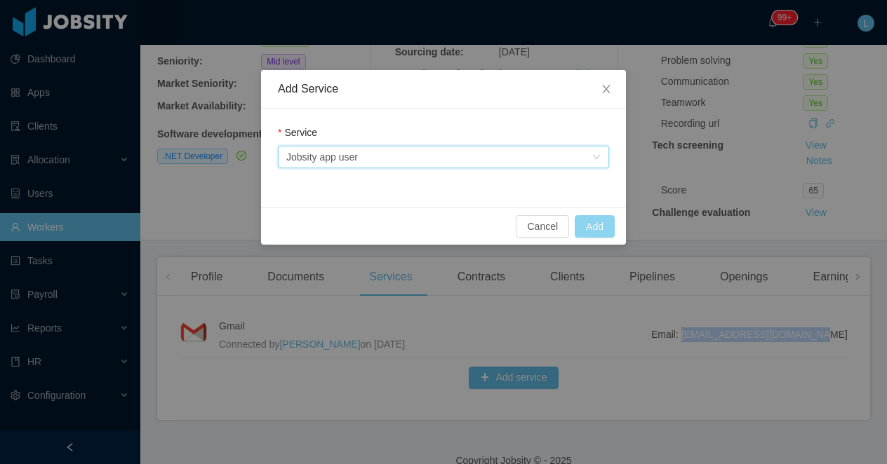
click at [593, 226] on button "Add" at bounding box center [594, 226] width 40 height 22
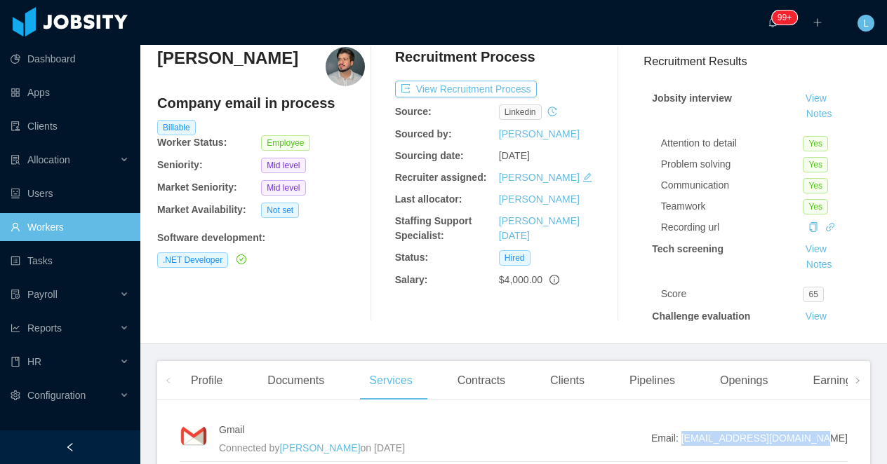
scroll to position [0, 0]
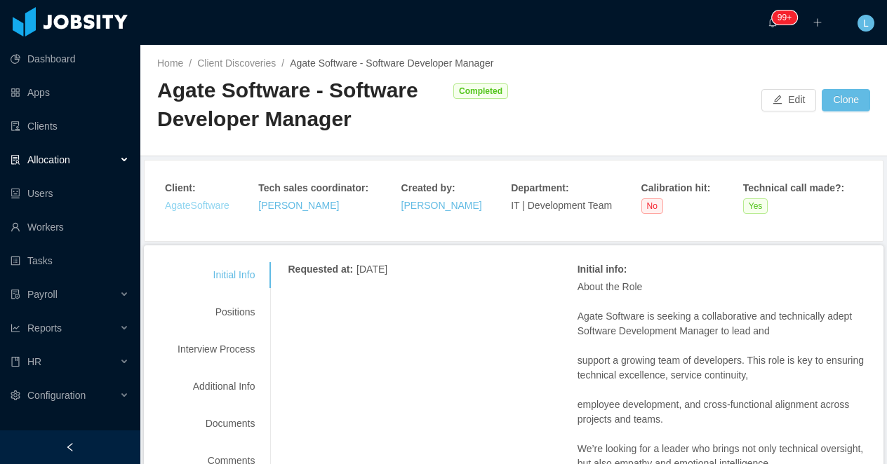
click at [197, 202] on link "AgateSoftware" at bounding box center [197, 205] width 65 height 11
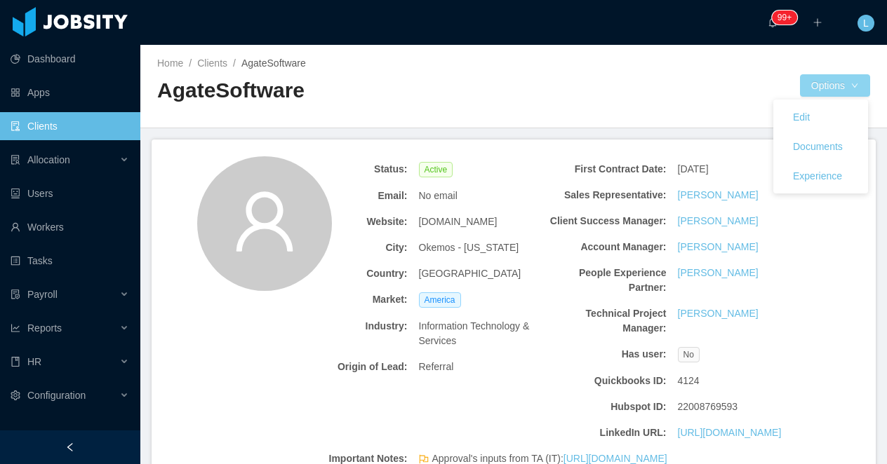
click at [805, 85] on button "Options" at bounding box center [835, 85] width 70 height 22
click at [802, 150] on button "Documents" at bounding box center [817, 146] width 72 height 22
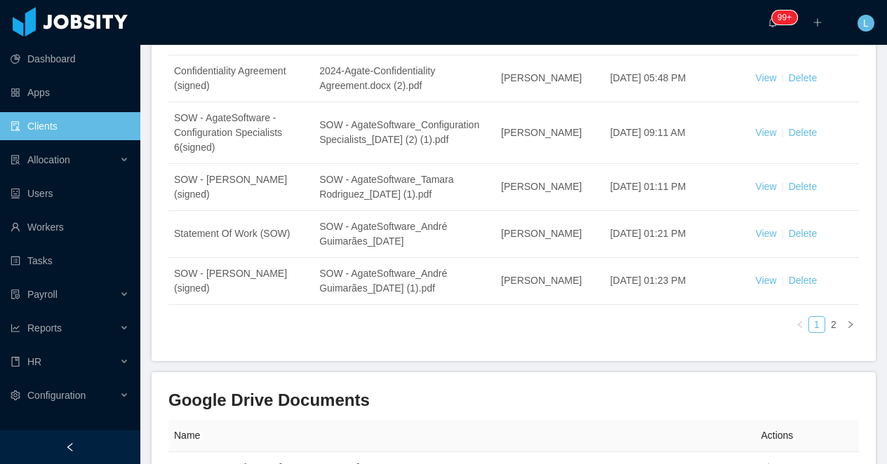
scroll to position [622, 0]
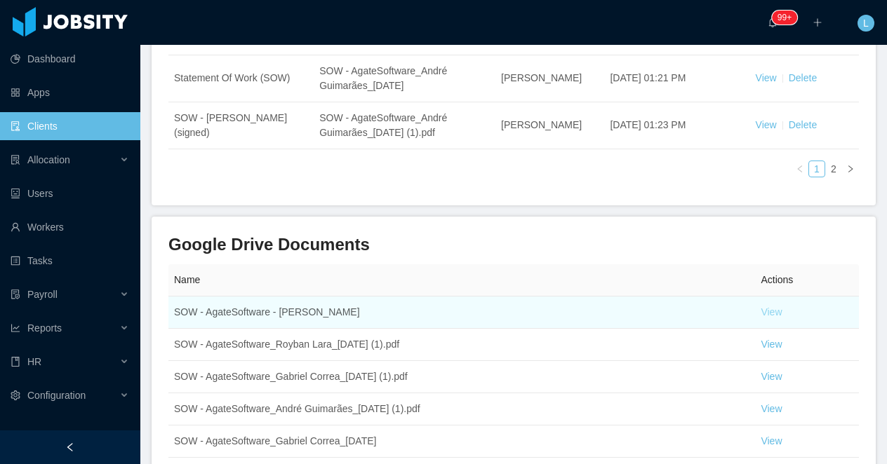
click at [770, 314] on link "View" at bounding box center [770, 312] width 21 height 11
